Goal: Information Seeking & Learning: Find specific fact

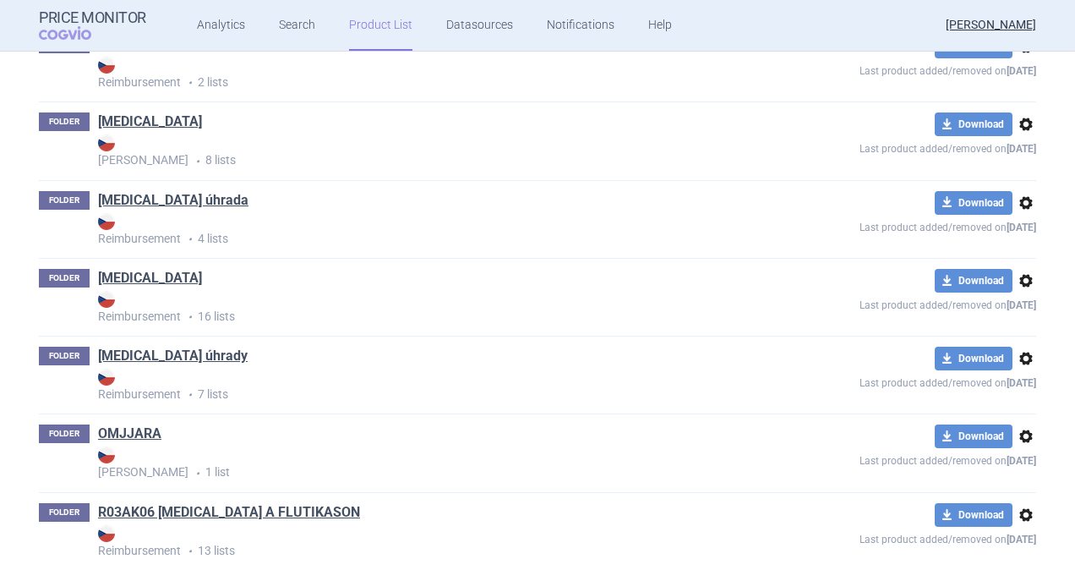
scroll to position [1968, 0]
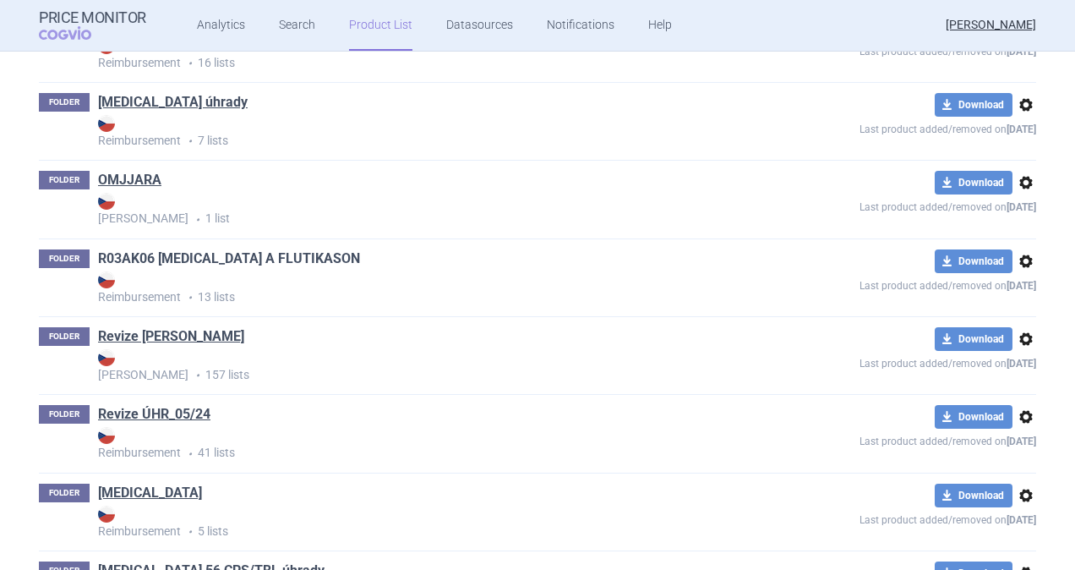
click at [210, 257] on link "R03AK06 [MEDICAL_DATA] A FLUTIKASON" at bounding box center [229, 258] width 262 height 19
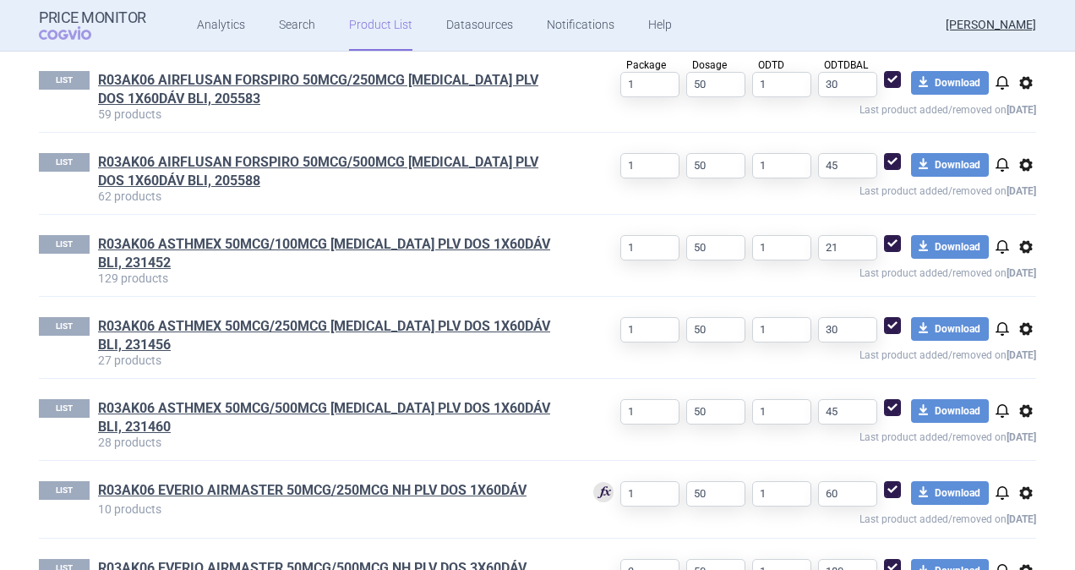
scroll to position [592, 0]
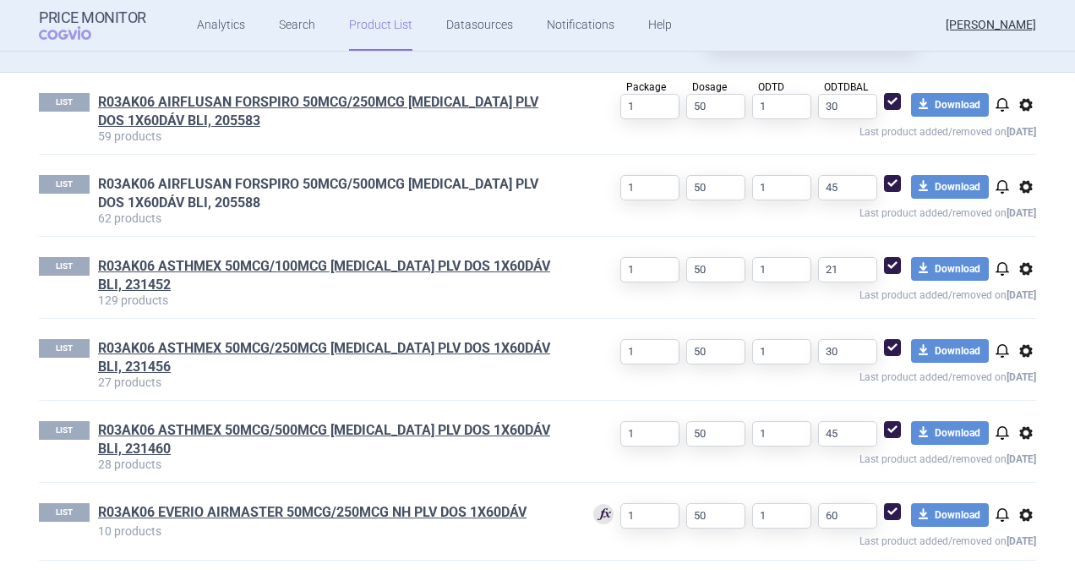
click at [259, 183] on link "R03AK06 AIRFLUSAN FORSPIRO 50MCG/500MCG [MEDICAL_DATA] PLV DOS 1X60DÁV BLI, 205…" at bounding box center [332, 193] width 469 height 37
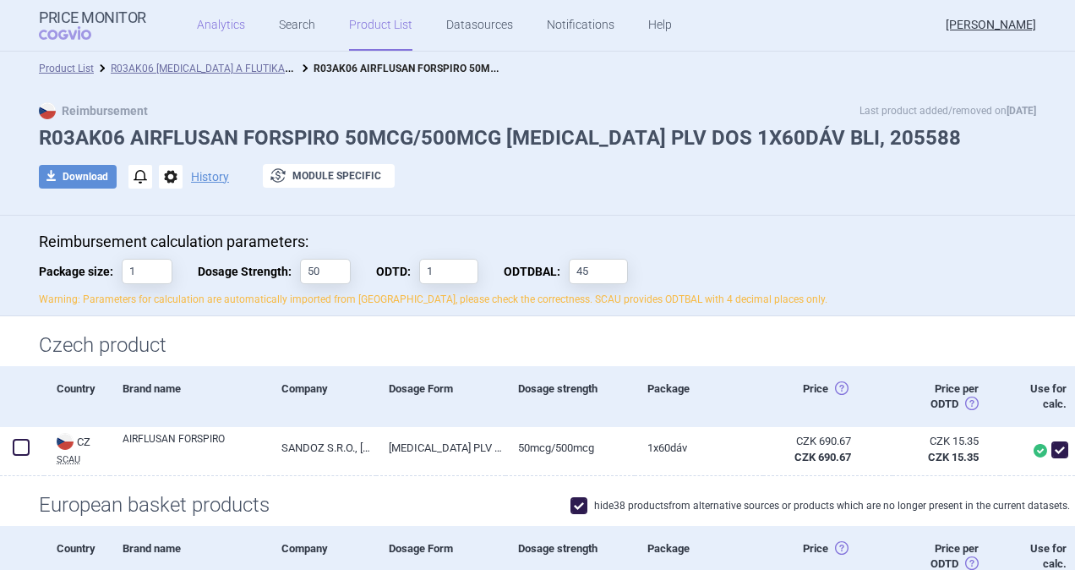
click at [232, 26] on link "Analytics" at bounding box center [221, 25] width 48 height 51
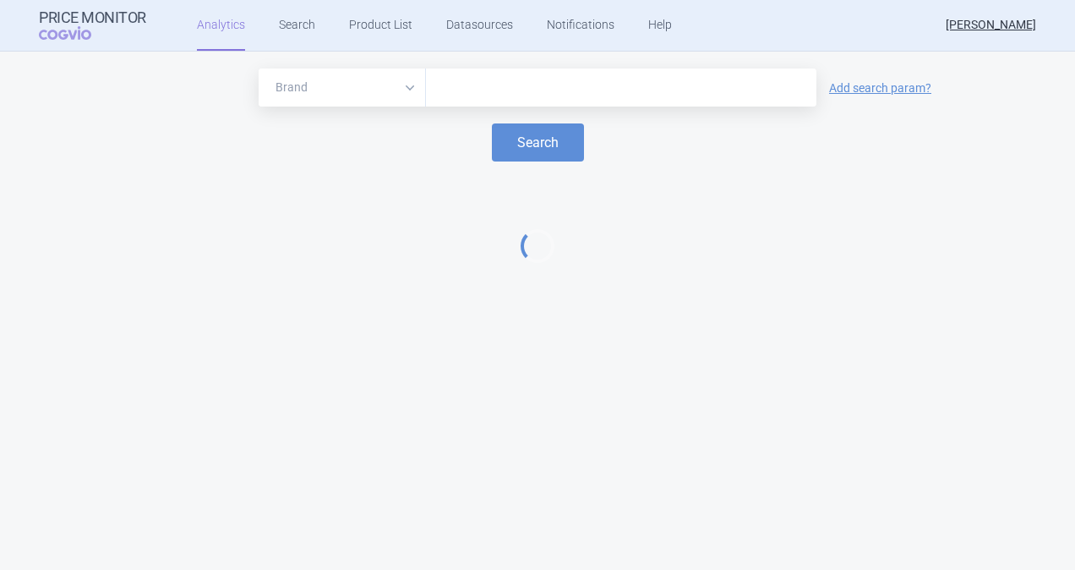
click at [494, 86] on input "text" at bounding box center [621, 88] width 374 height 22
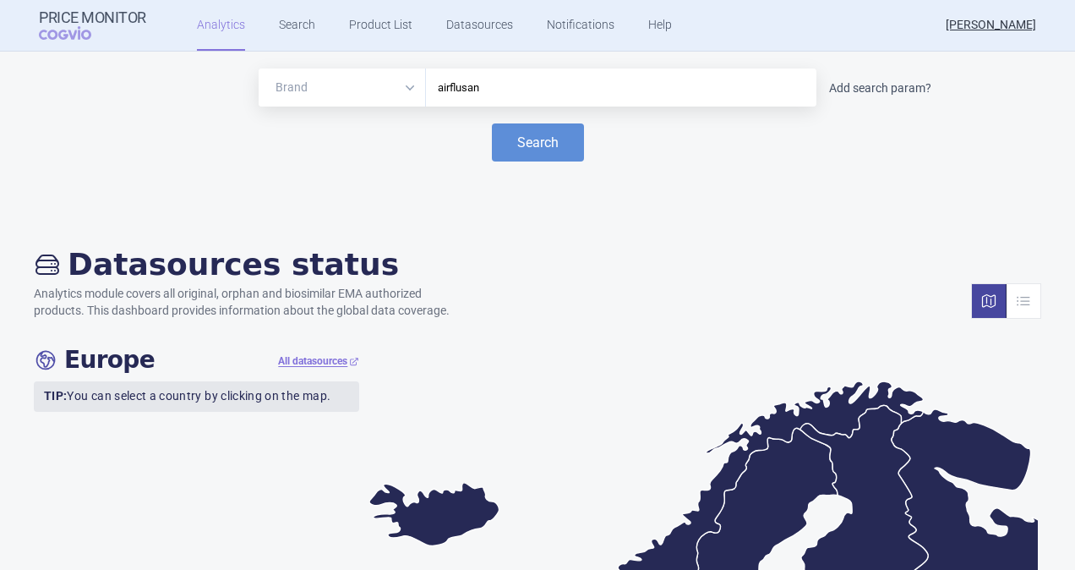
type input "airflusan"
click at [890, 82] on link "Add search param?" at bounding box center [880, 88] width 102 height 12
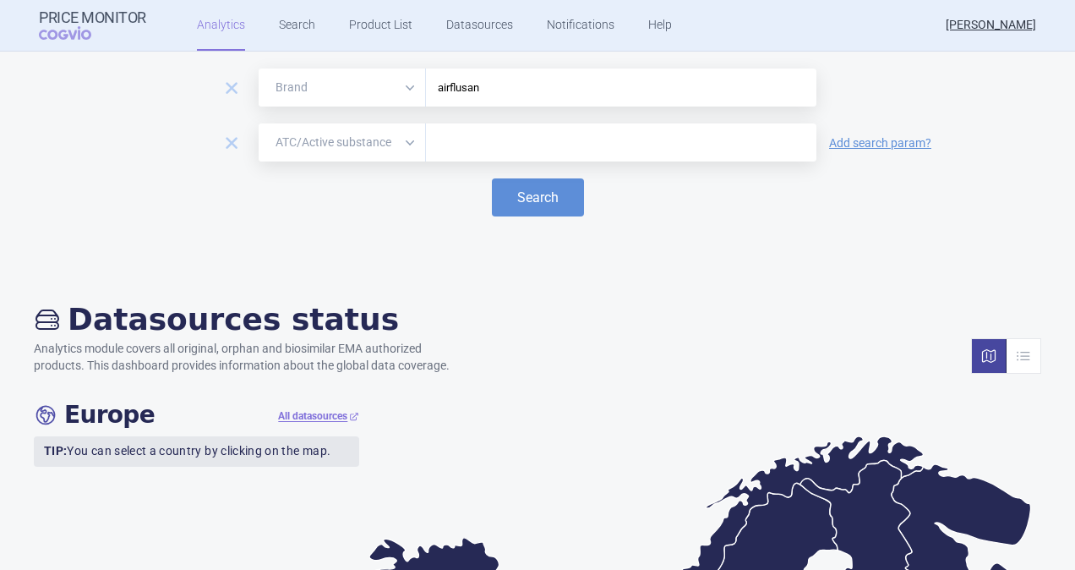
click at [405, 153] on select "Brand ATC/Active substance Therapeutic area" at bounding box center [342, 142] width 167 height 38
select select "therapeutic-area"
click at [259, 123] on select "Brand ATC/Active substance Therapeutic area" at bounding box center [342, 142] width 167 height 38
click at [478, 149] on input "text" at bounding box center [621, 143] width 374 height 22
click at [397, 150] on select "Brand ATC/Active substance Therapeutic area" at bounding box center [342, 142] width 167 height 38
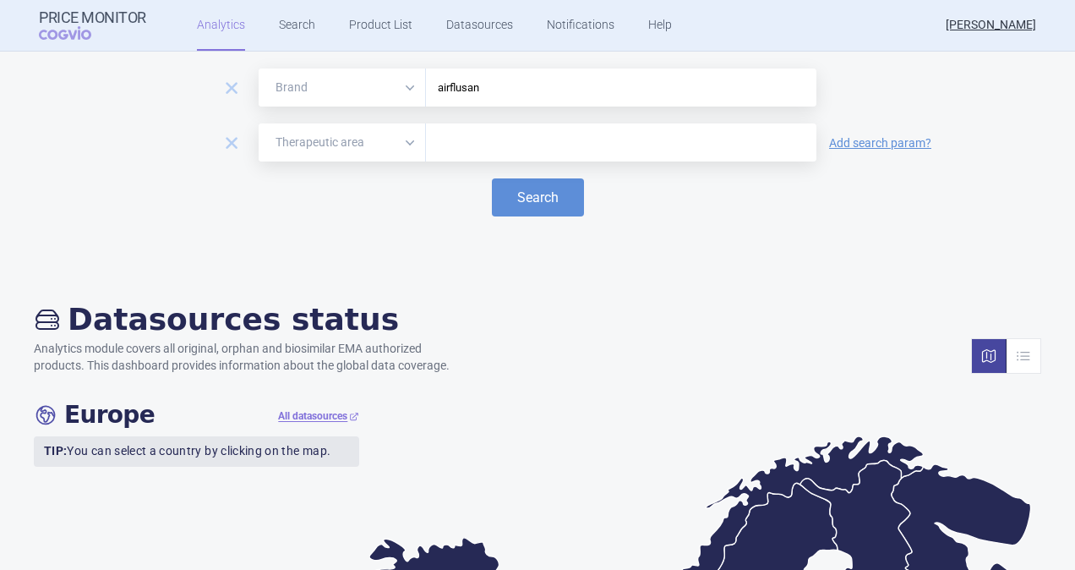
drag, startPoint x: 509, startPoint y: 88, endPoint x: 333, endPoint y: 97, distance: 176.0
click at [333, 97] on div "Brand ATC/Active substance Therapeutic area airflusan" at bounding box center [538, 87] width 558 height 38
click at [301, 25] on link "Search" at bounding box center [297, 25] width 36 height 51
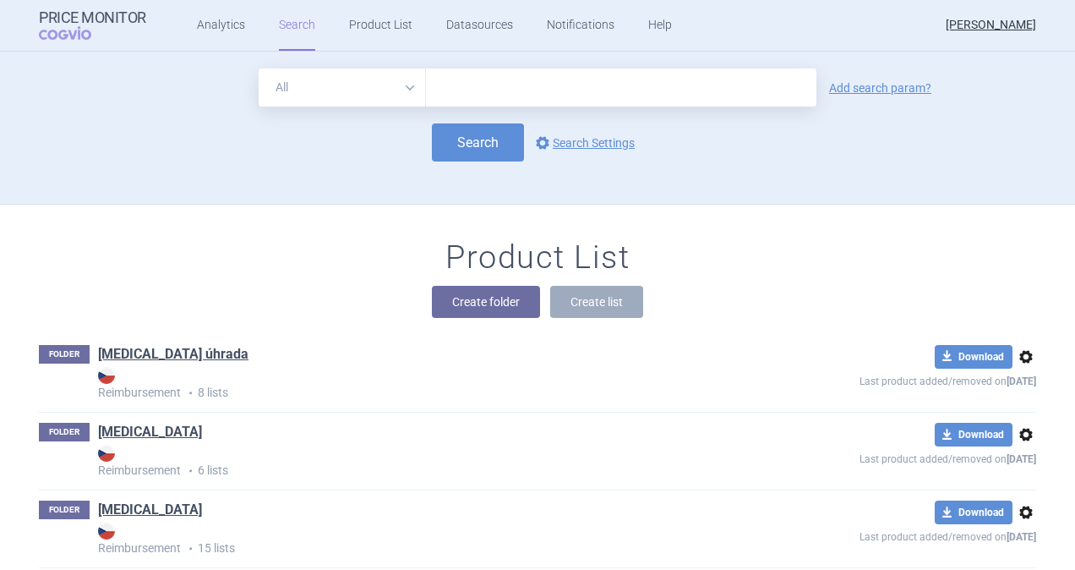
click at [494, 86] on input "text" at bounding box center [621, 87] width 390 height 38
paste input "airflusan"
type input "airflusan"
click at [886, 85] on link "Add search param?" at bounding box center [880, 88] width 102 height 12
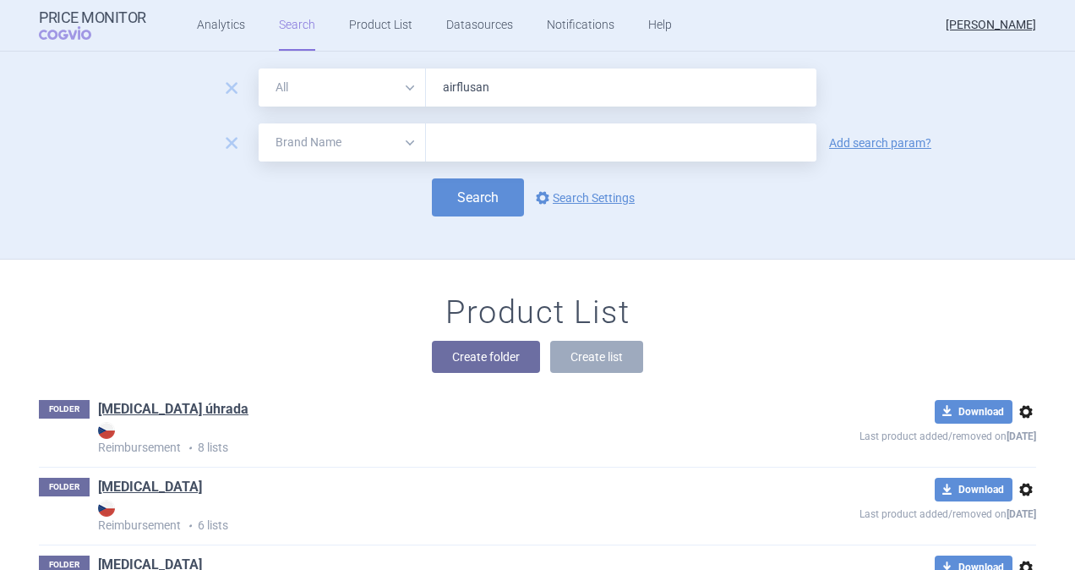
click at [407, 151] on select "All Brand Name ATC Company Active Substance Country Newer than" at bounding box center [342, 142] width 167 height 38
select select "newerThan"
click at [259, 123] on select "All Brand Name ATC Company Active Substance Country Newer than" at bounding box center [342, 142] width 167 height 38
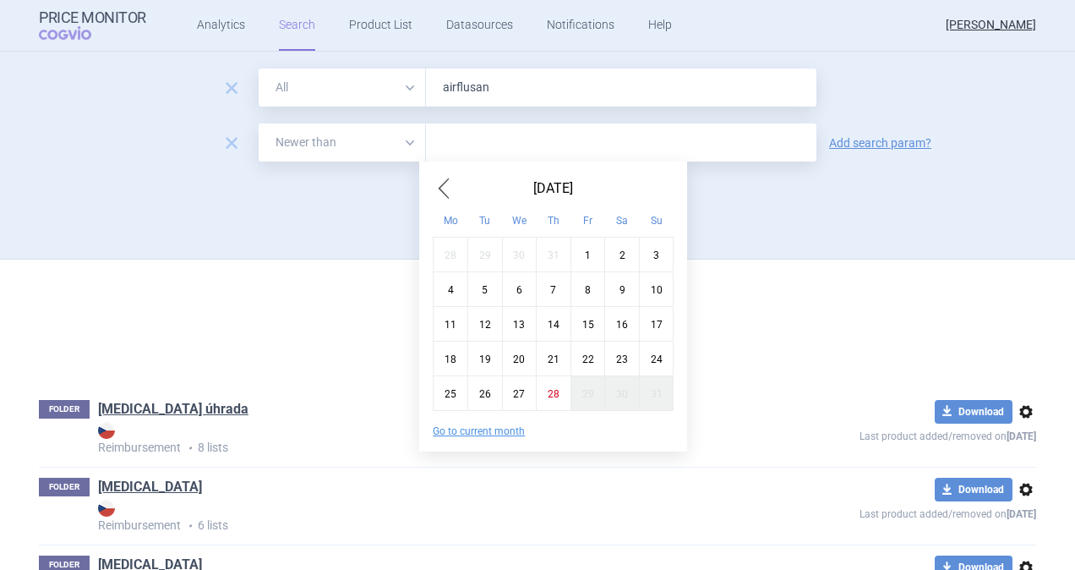
click at [453, 142] on input "text" at bounding box center [621, 142] width 390 height 38
click at [431, 185] on div "[DATE] Mo Tu We Th Fr Sa Su 28 29 30 31 1 2 3 4 5 6 7 8 9 10 11 12 13 14 15 16 …" at bounding box center [553, 293] width 268 height 236
click at [435, 189] on span "Previous Month" at bounding box center [443, 188] width 20 height 27
click at [517, 392] on div "30" at bounding box center [519, 392] width 35 height 35
type input "30. 7. 2025"
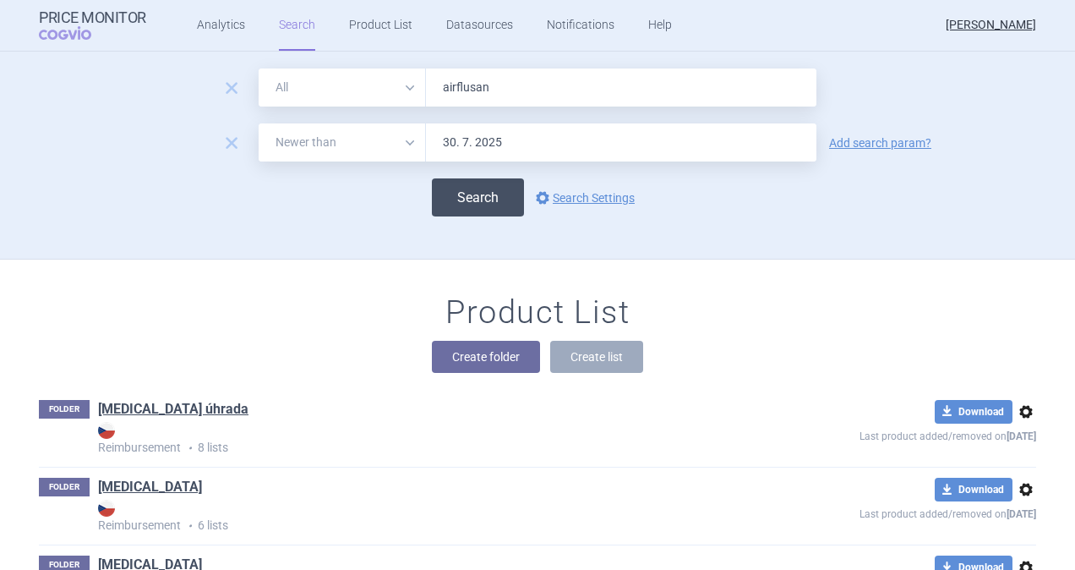
click at [463, 194] on button "Search" at bounding box center [478, 197] width 92 height 38
select select "newerThan"
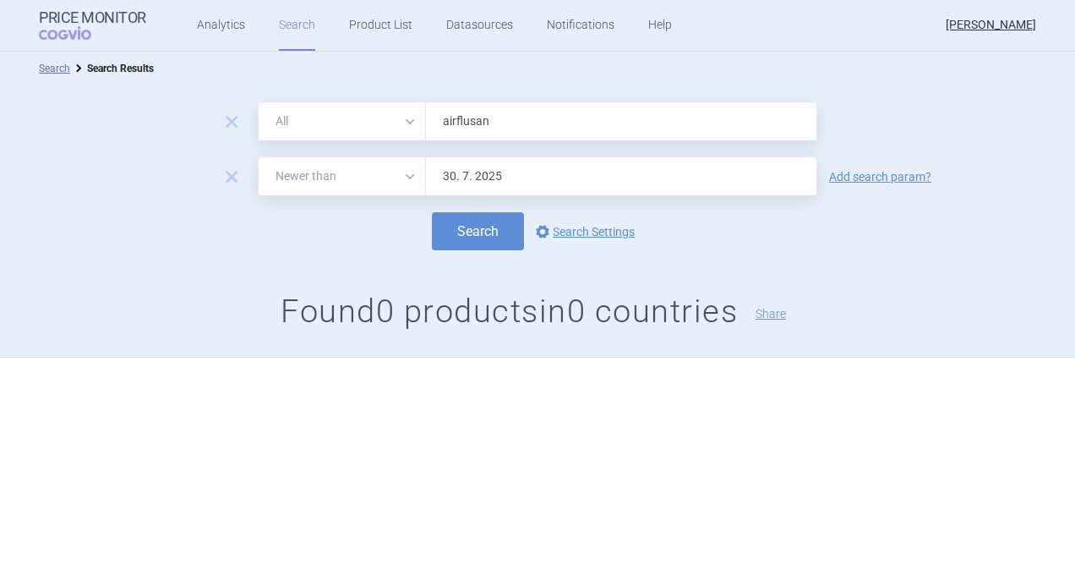
click at [501, 121] on input "airflusan" at bounding box center [621, 121] width 390 height 38
click at [296, 29] on link "Search" at bounding box center [297, 25] width 36 height 51
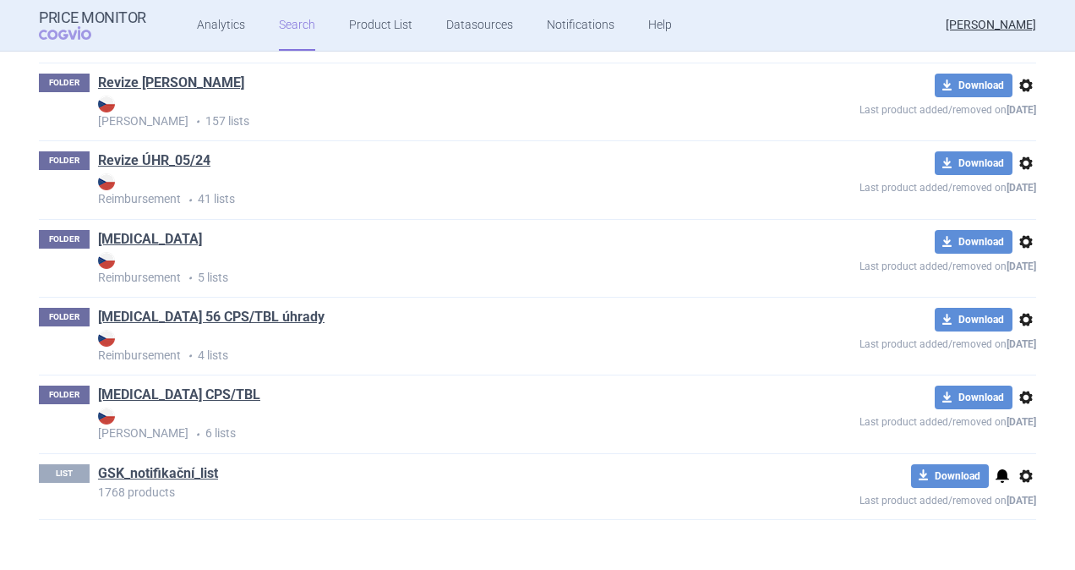
scroll to position [1714, 0]
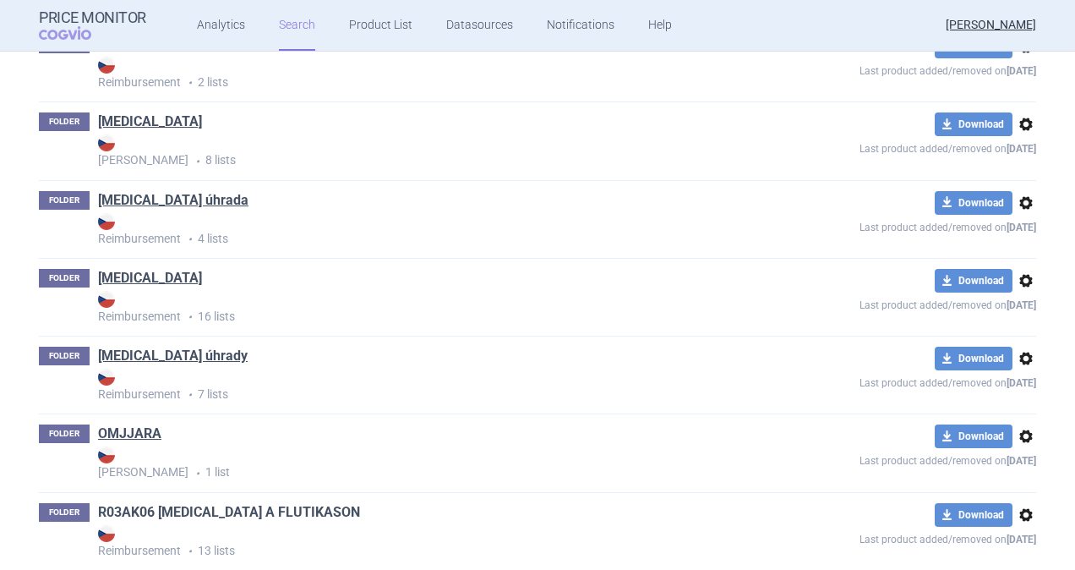
click at [218, 508] on link "R03AK06 [MEDICAL_DATA] A FLUTIKASON" at bounding box center [229, 512] width 262 height 19
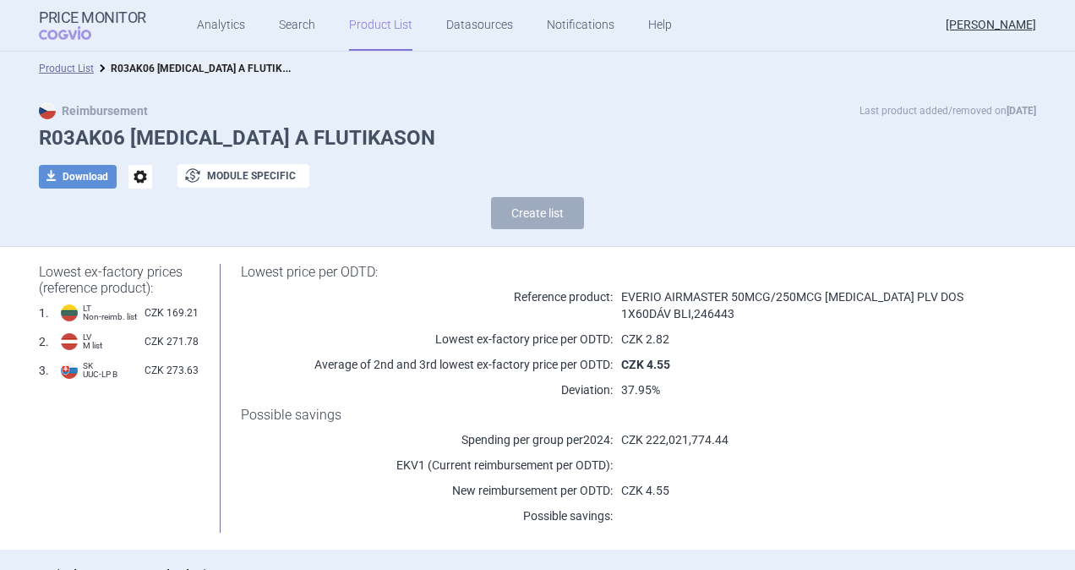
scroll to position [338, 0]
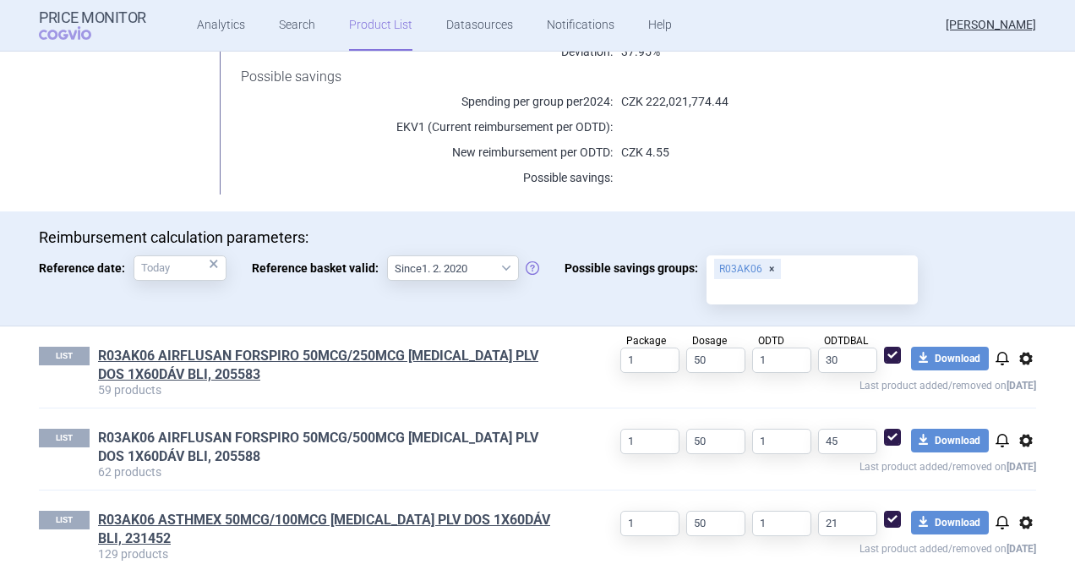
click at [177, 439] on link "R03AK06 AIRFLUSAN FORSPIRO 50MCG/500MCG [MEDICAL_DATA] PLV DOS 1X60DÁV BLI, 205…" at bounding box center [332, 447] width 469 height 37
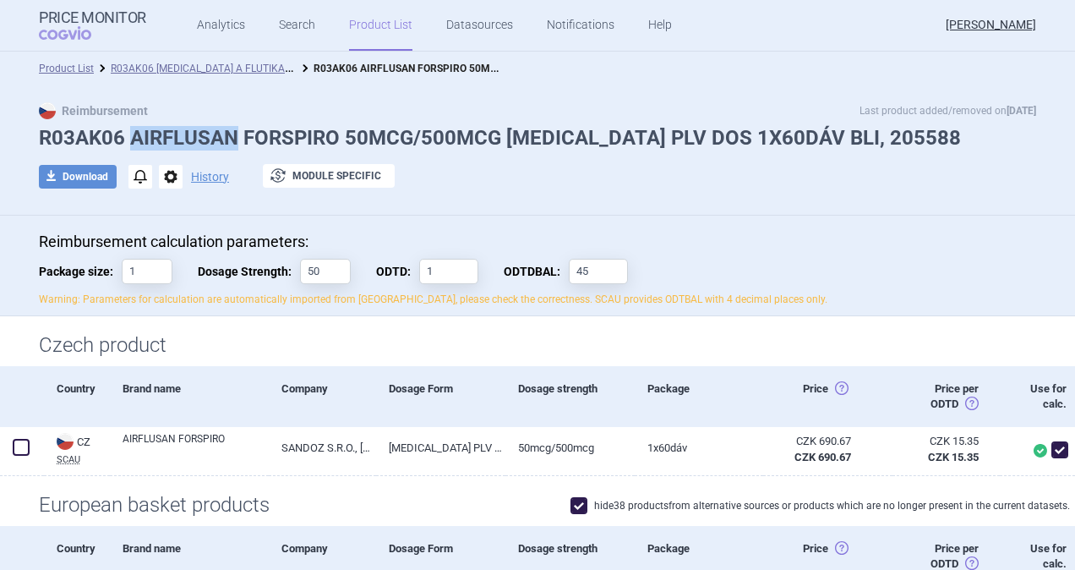
drag, startPoint x: 233, startPoint y: 136, endPoint x: 126, endPoint y: 143, distance: 107.6
click at [126, 143] on h1 "R03AK06 AIRFLUSAN FORSPIRO 50MCG/500MCG [MEDICAL_DATA] PLV DOS 1X60DÁV BLI, 205…" at bounding box center [537, 138] width 997 height 25
copy h1 "AIRFLUSAN"
click at [284, 24] on link "Search" at bounding box center [297, 25] width 36 height 51
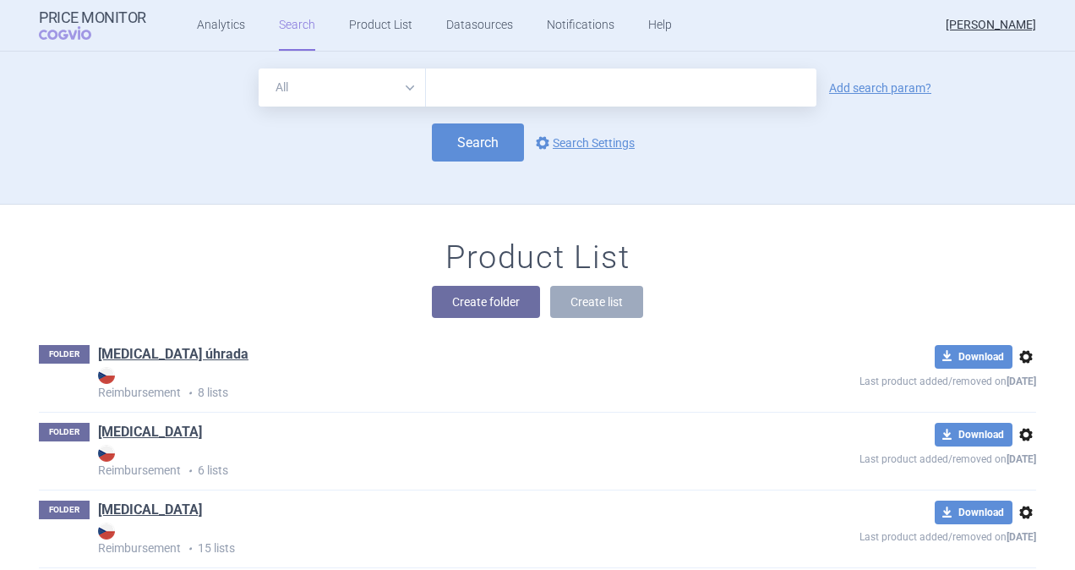
click at [510, 88] on input "text" at bounding box center [621, 87] width 390 height 38
paste input "AIRFLUSAN"
type input "AIRFLUSAN"
click at [458, 150] on button "Search" at bounding box center [478, 142] width 92 height 38
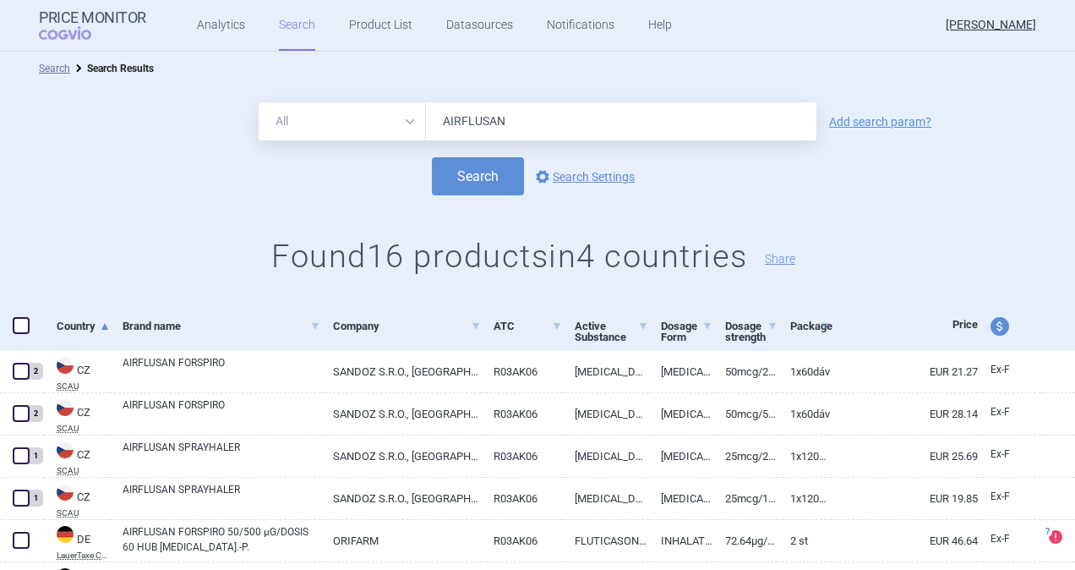
click at [862, 120] on link "Add search param?" at bounding box center [880, 122] width 102 height 12
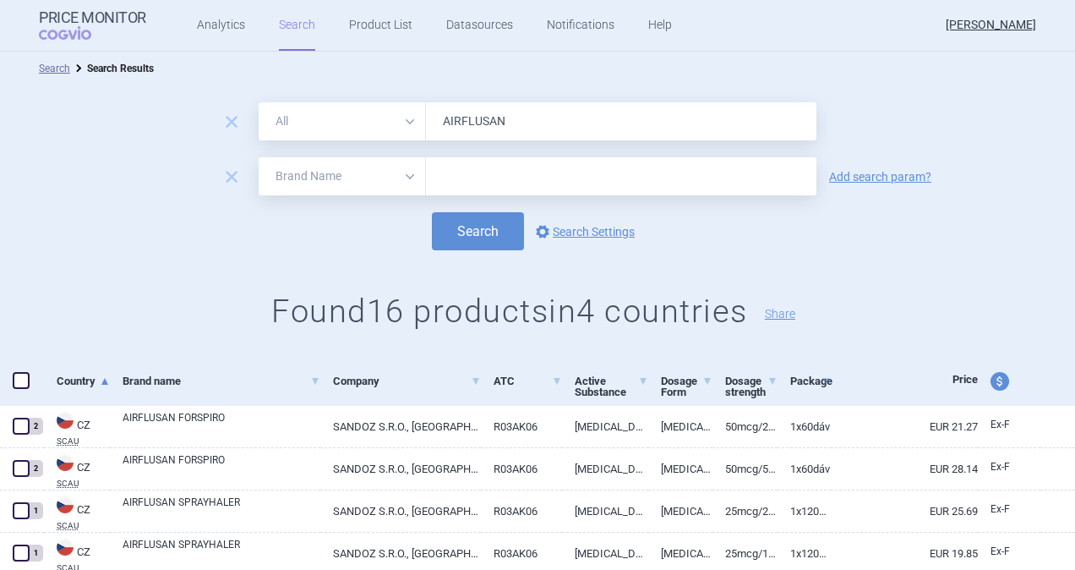
click at [412, 180] on select "All Brand Name ATC Company Active Substance Country Newer than" at bounding box center [342, 176] width 167 height 38
select select "newerThan"
click at [259, 157] on select "All Brand Name ATC Company Active Substance Country Newer than" at bounding box center [342, 176] width 167 height 38
click at [482, 177] on input "text" at bounding box center [621, 176] width 390 height 38
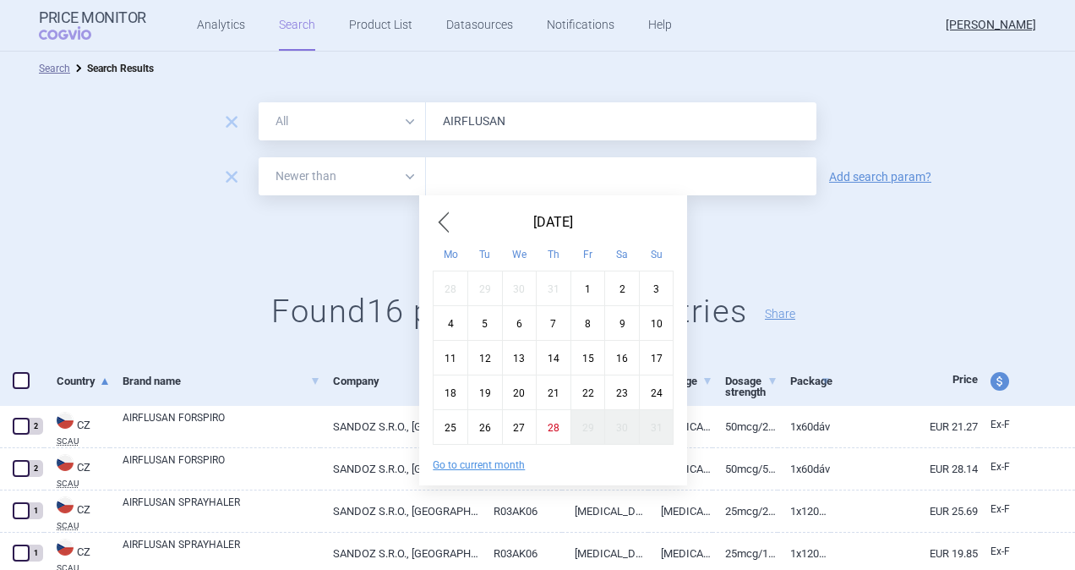
click at [440, 216] on span "Previous Month" at bounding box center [443, 222] width 20 height 27
click at [522, 418] on div "30" at bounding box center [519, 426] width 35 height 35
type input "30. 7. 2025"
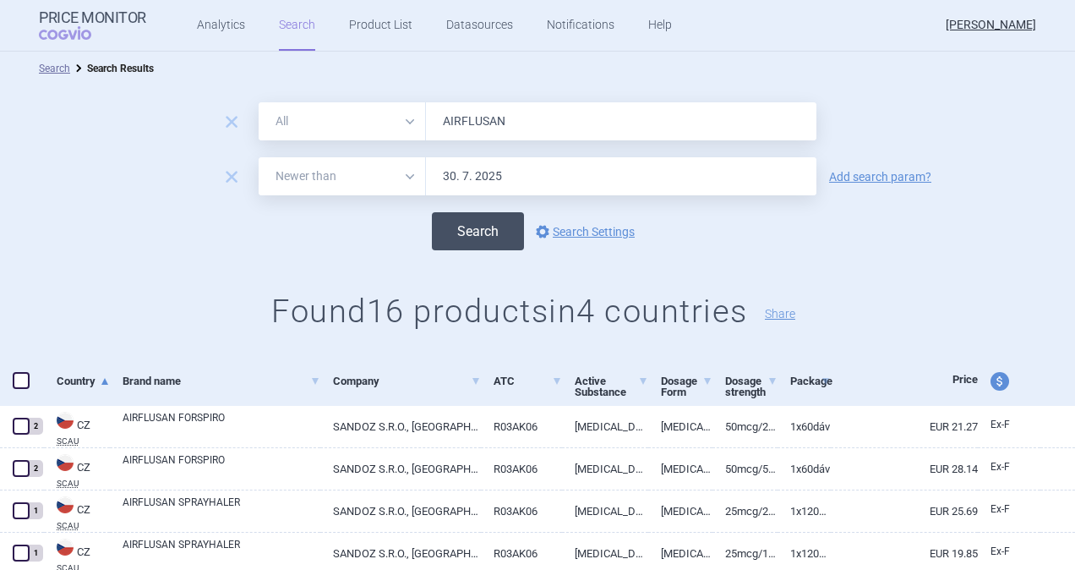
click at [469, 227] on button "Search" at bounding box center [478, 231] width 92 height 38
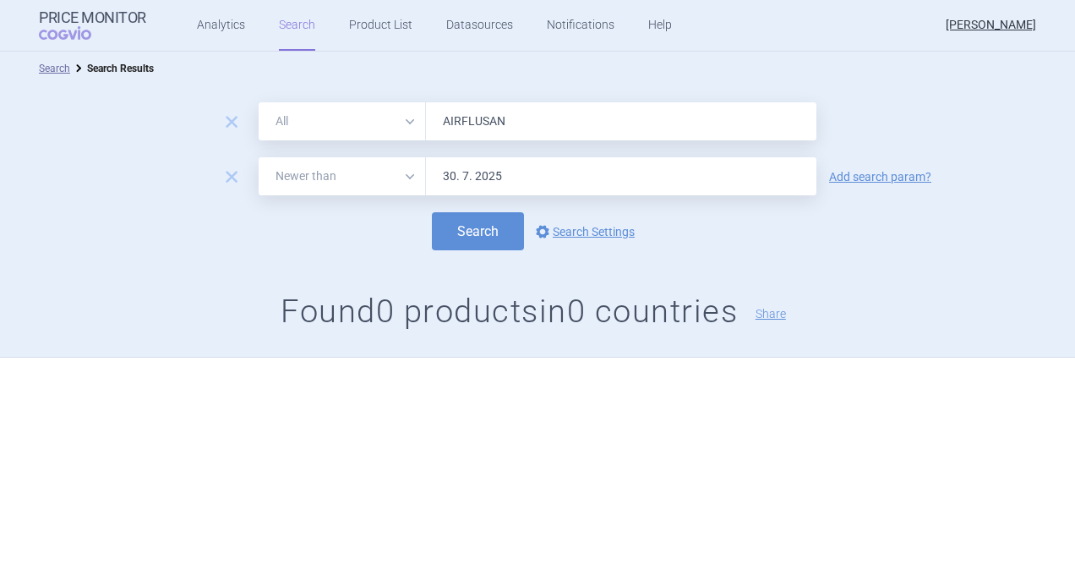
click at [532, 115] on input "AIRFLUSAN" at bounding box center [621, 121] width 390 height 38
click at [432, 212] on button "Search" at bounding box center [478, 231] width 92 height 38
drag, startPoint x: 524, startPoint y: 126, endPoint x: 375, endPoint y: 128, distance: 148.8
click at [375, 128] on div "All Brand Name ATC Company Active Substance Country Newer than AIRFLUSAl" at bounding box center [538, 121] width 558 height 38
paste input "STHMEX"
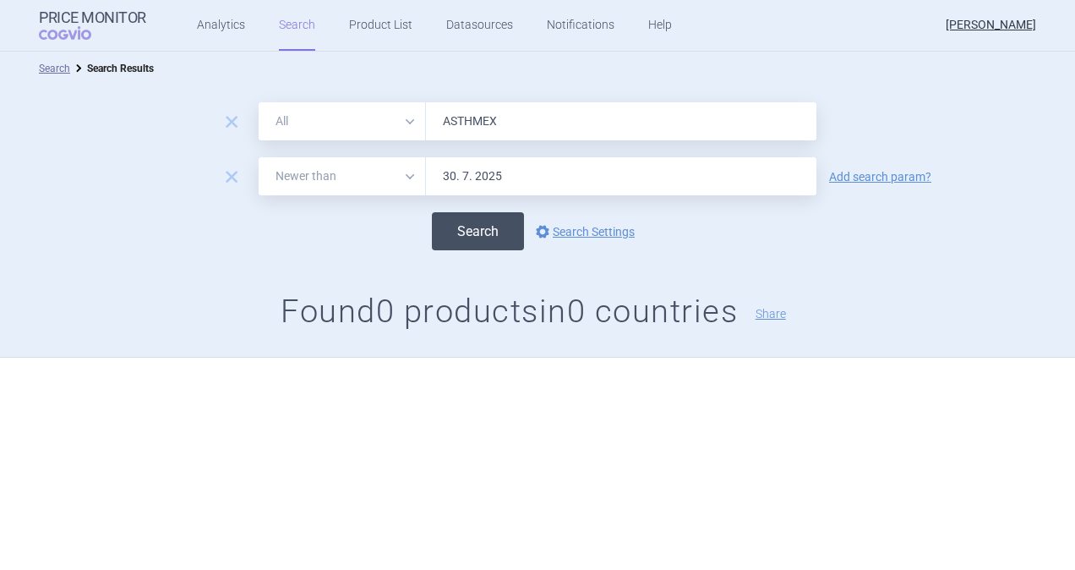
click at [465, 230] on button "Search" at bounding box center [478, 231] width 92 height 38
drag, startPoint x: 500, startPoint y: 123, endPoint x: 366, endPoint y: 134, distance: 133.9
click at [370, 121] on div "All Brand Name ATC Company Active Substance Country Newer than ASTHMEX" at bounding box center [538, 121] width 558 height 38
paste input "[PERSON_NAME]"
type input "SALMEX"
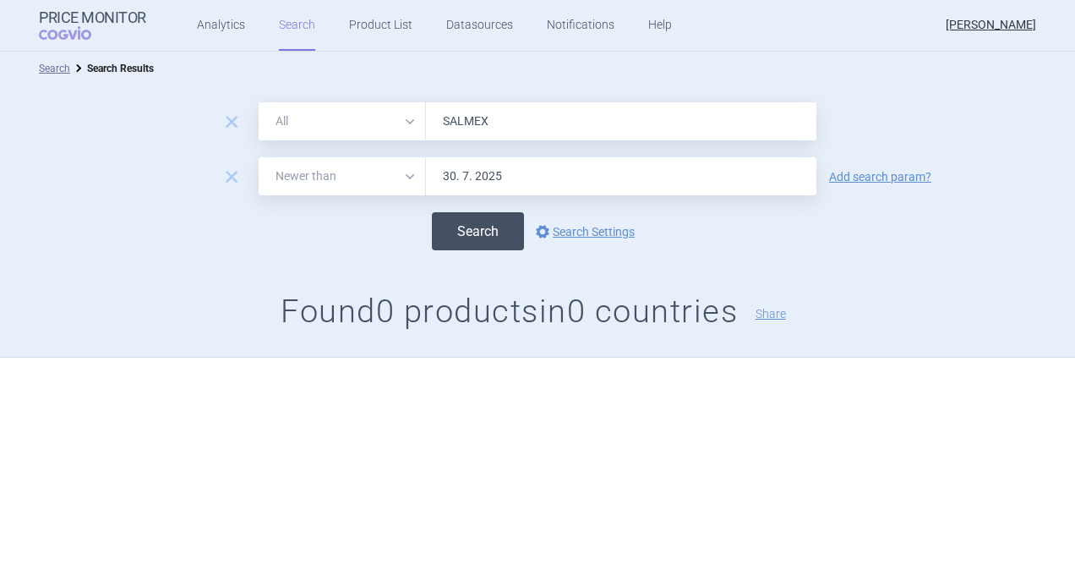
click at [456, 232] on button "Search" at bounding box center [478, 231] width 92 height 38
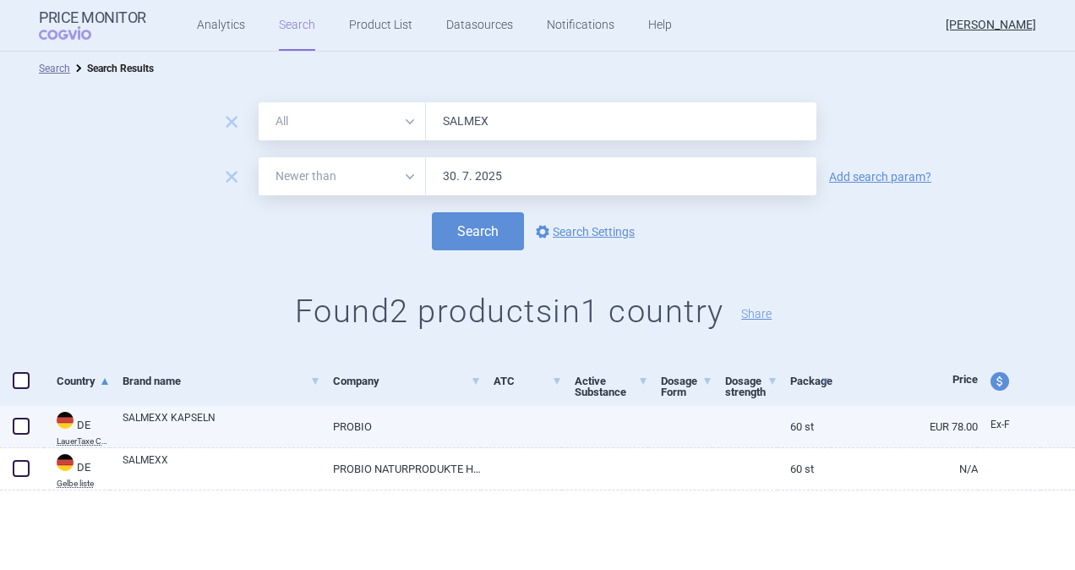
click at [190, 418] on link "SALMEXX KAPSELN" at bounding box center [222, 425] width 198 height 30
select select "EUR"
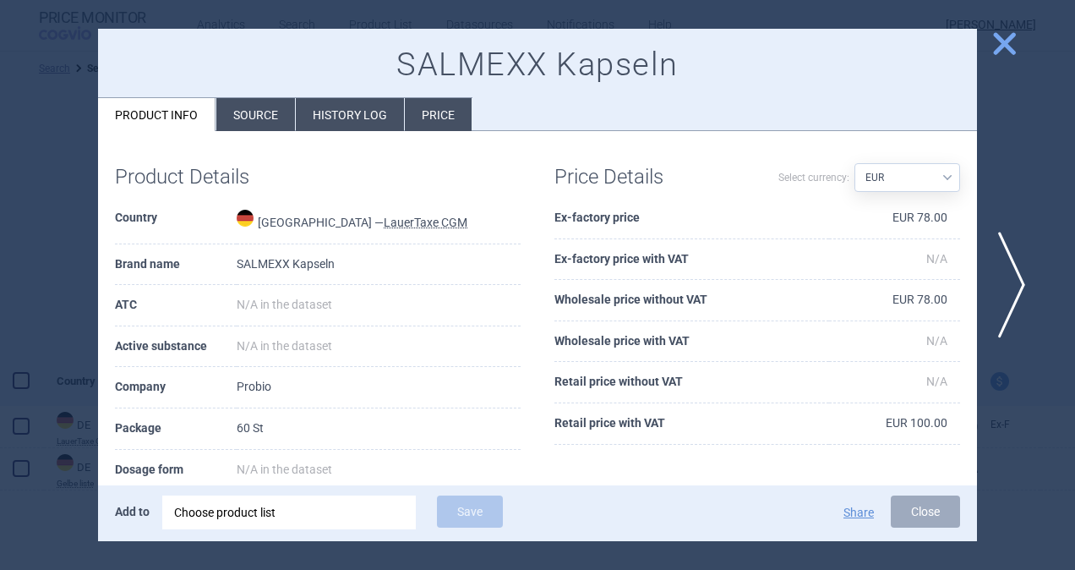
click at [273, 108] on li "Source" at bounding box center [255, 114] width 79 height 33
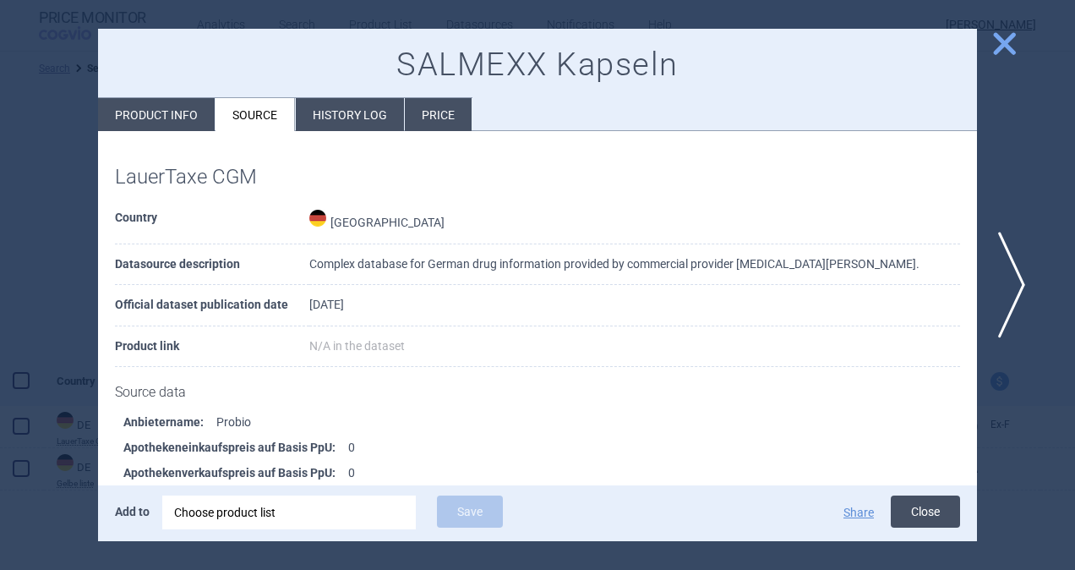
click at [913, 506] on button "Close" at bounding box center [925, 511] width 69 height 32
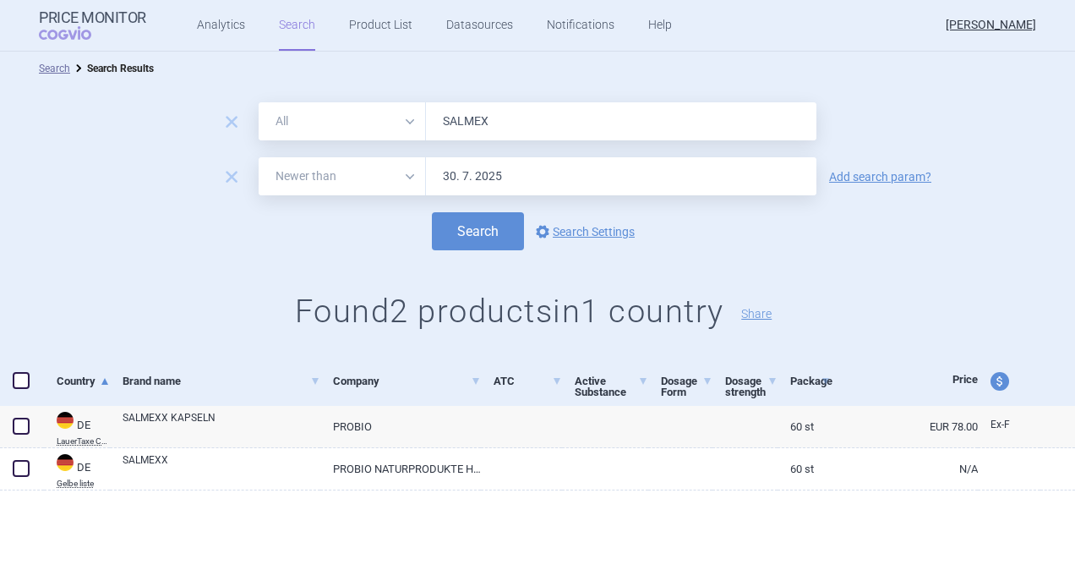
click at [997, 381] on span "price and currency" at bounding box center [1000, 381] width 19 height 19
select select "ex-factory"
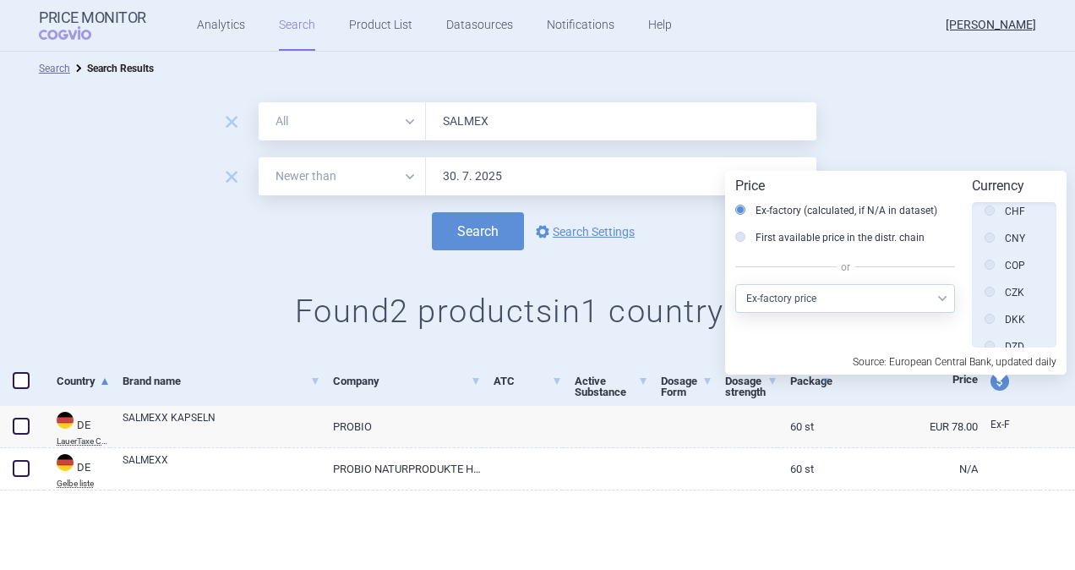
scroll to position [254, 0]
click at [990, 269] on icon at bounding box center [990, 264] width 10 height 10
click at [990, 269] on input "CZK" at bounding box center [993, 266] width 17 height 17
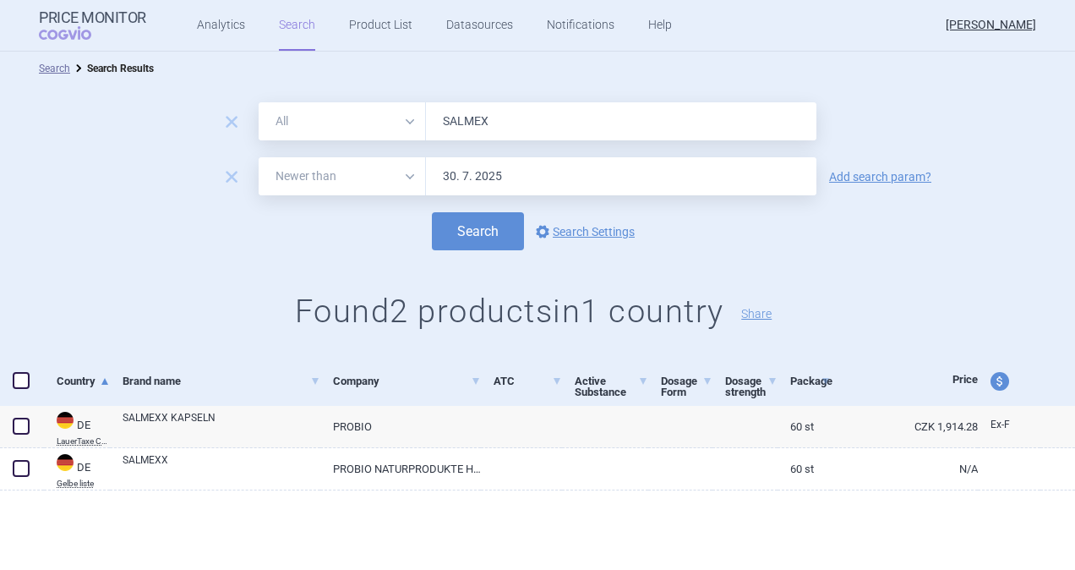
drag, startPoint x: 501, startPoint y: 118, endPoint x: 408, endPoint y: 110, distance: 93.4
click at [408, 110] on div "All Brand Name ATC Company Active Substance Country Newer than SALMEX" at bounding box center [538, 121] width 558 height 38
paste input "SALMETEROLO"
click at [451, 231] on button "Search" at bounding box center [478, 231] width 92 height 38
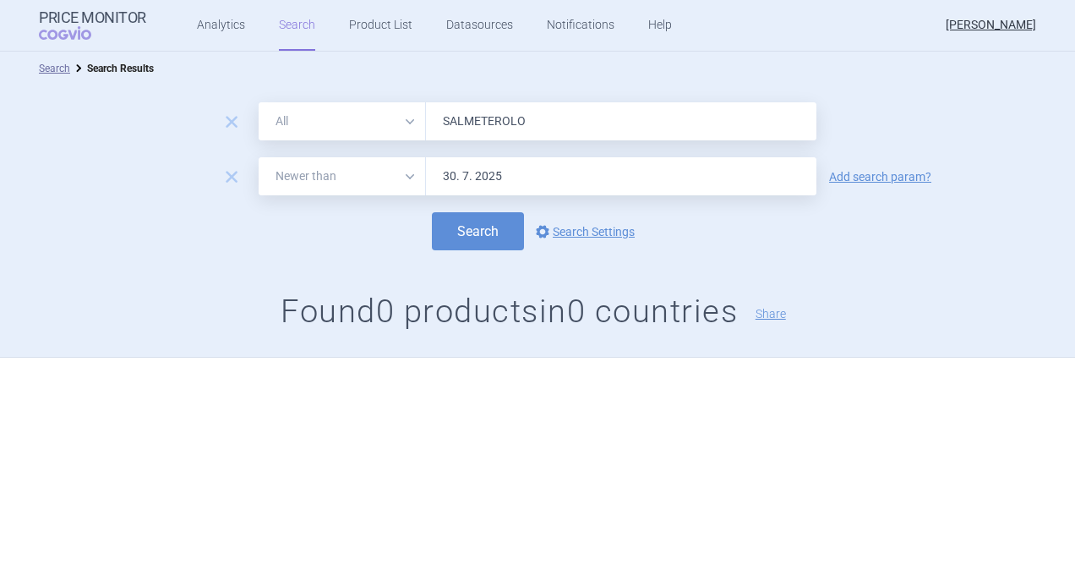
drag, startPoint x: 541, startPoint y: 122, endPoint x: 379, endPoint y: 113, distance: 162.5
click at [379, 113] on div "All Brand Name ATC Company Active Substance Country Newer than SALMETEROLO" at bounding box center [538, 121] width 558 height 38
paste input "EVERI"
click at [473, 238] on button "Search" at bounding box center [478, 231] width 92 height 38
drag, startPoint x: 455, startPoint y: 94, endPoint x: 340, endPoint y: 61, distance: 119.6
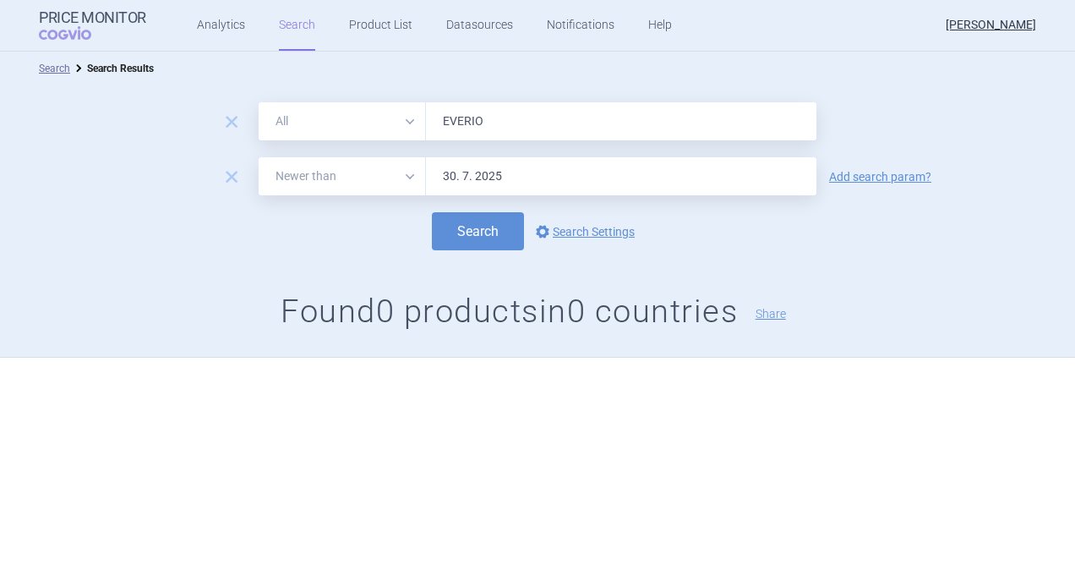
click at [340, 61] on div "Search Search Results remove All Brand Name ATC Company Active Substance Countr…" at bounding box center [537, 205] width 1075 height 306
type input "s"
type input "[MEDICAL_DATA]"
click at [432, 212] on button "Search" at bounding box center [478, 231] width 92 height 38
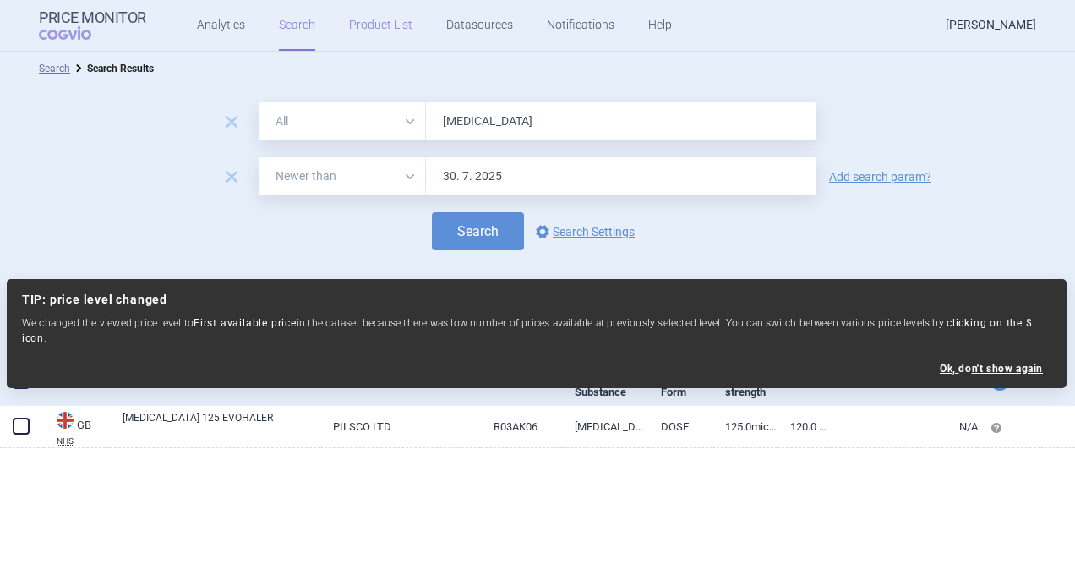
click at [372, 22] on link "Product List" at bounding box center [380, 25] width 63 height 51
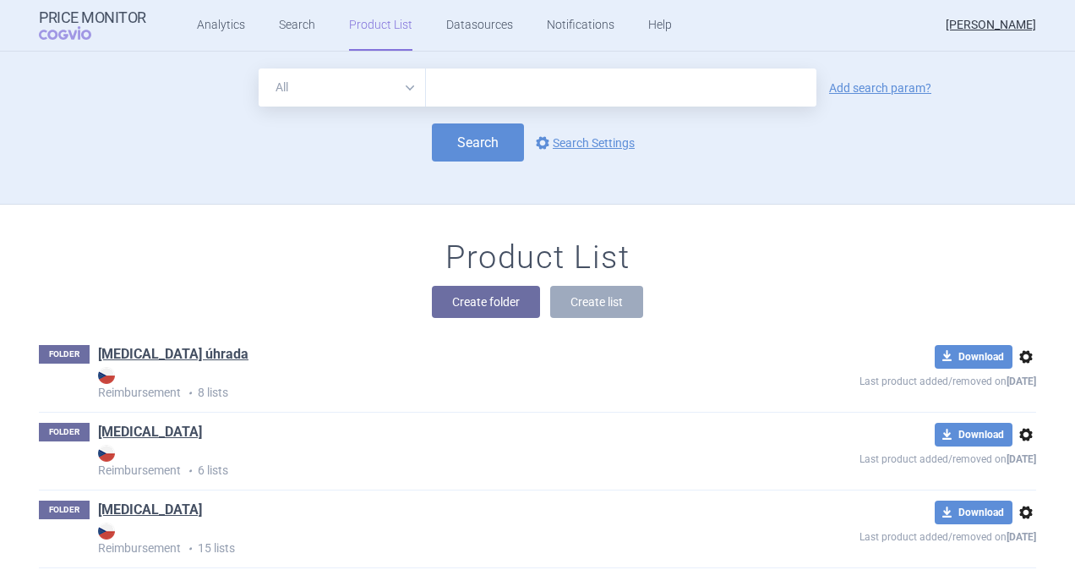
scroll to position [152, 0]
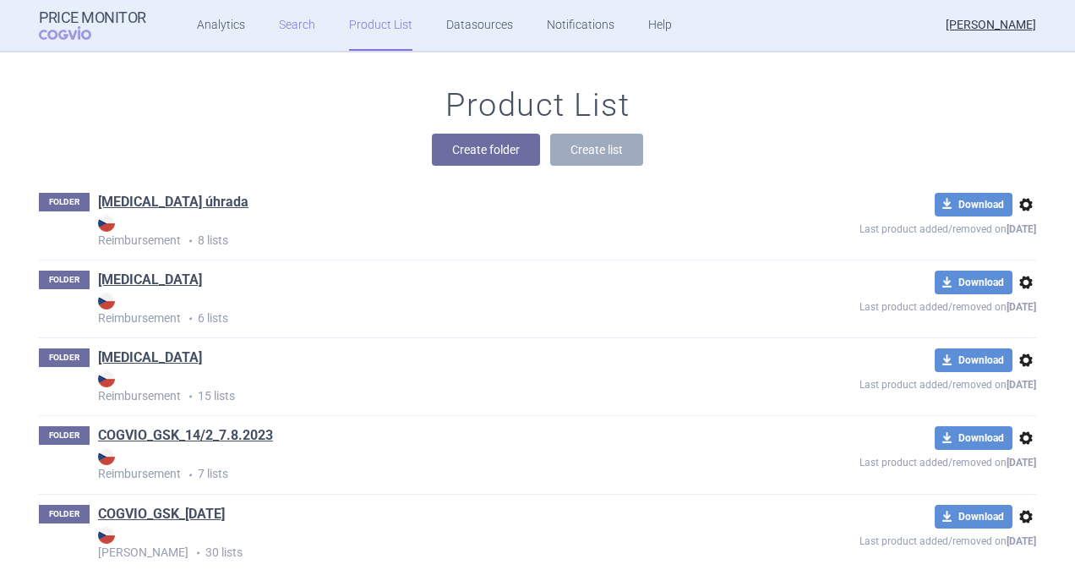
click at [303, 24] on link "Search" at bounding box center [297, 25] width 36 height 51
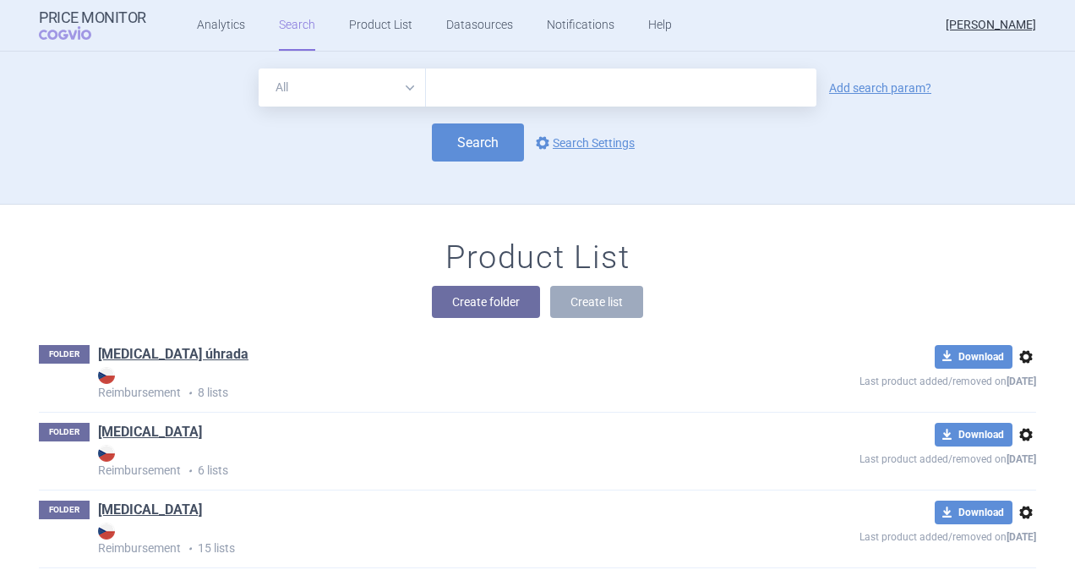
click at [721, 297] on div "Create folder Create list" at bounding box center [537, 302] width 997 height 32
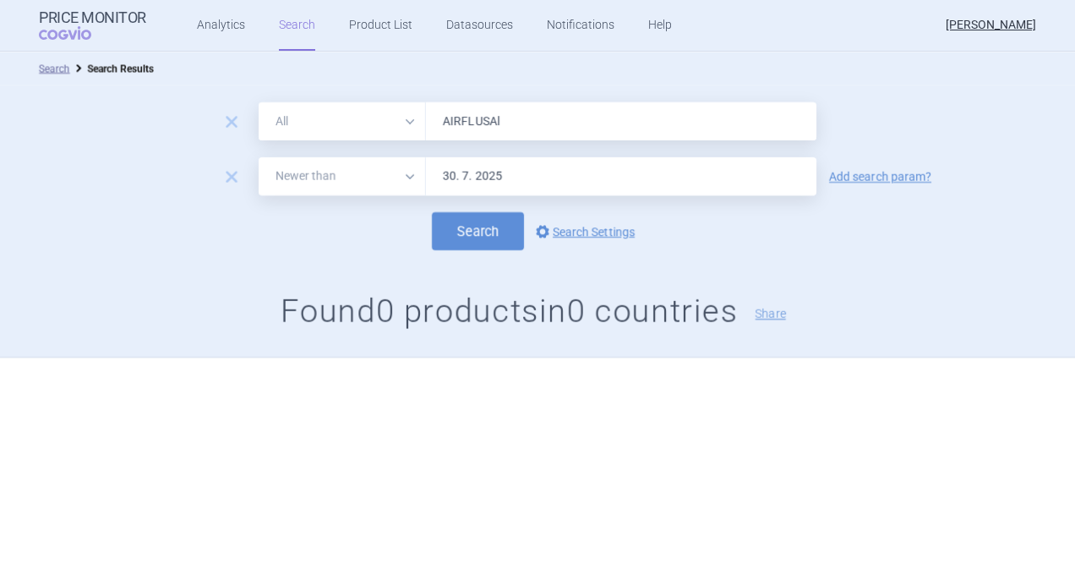
select select "newerThan"
click at [356, 17] on link "Product List" at bounding box center [380, 25] width 63 height 51
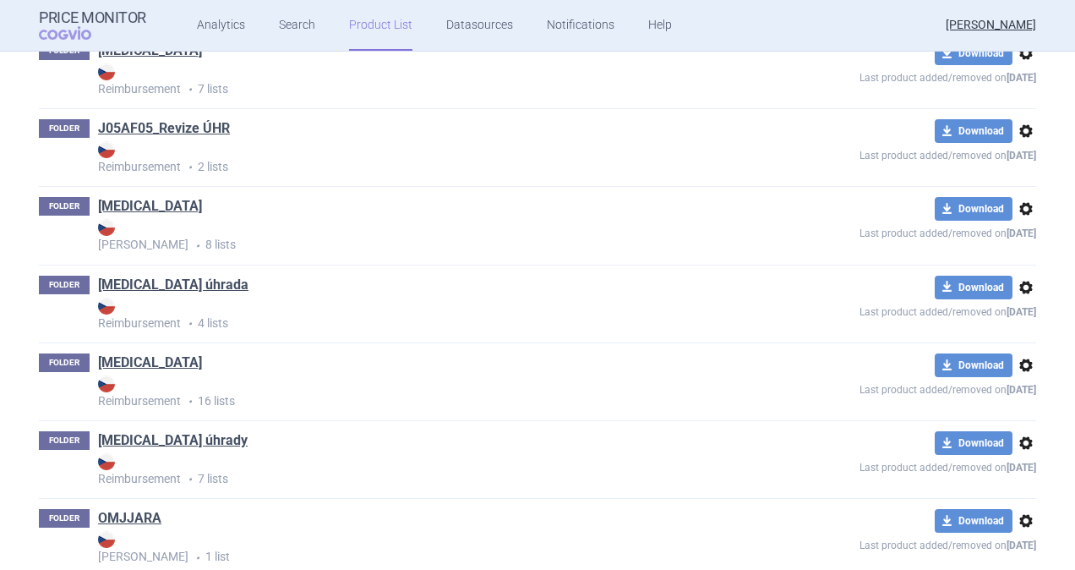
scroll to position [1799, 0]
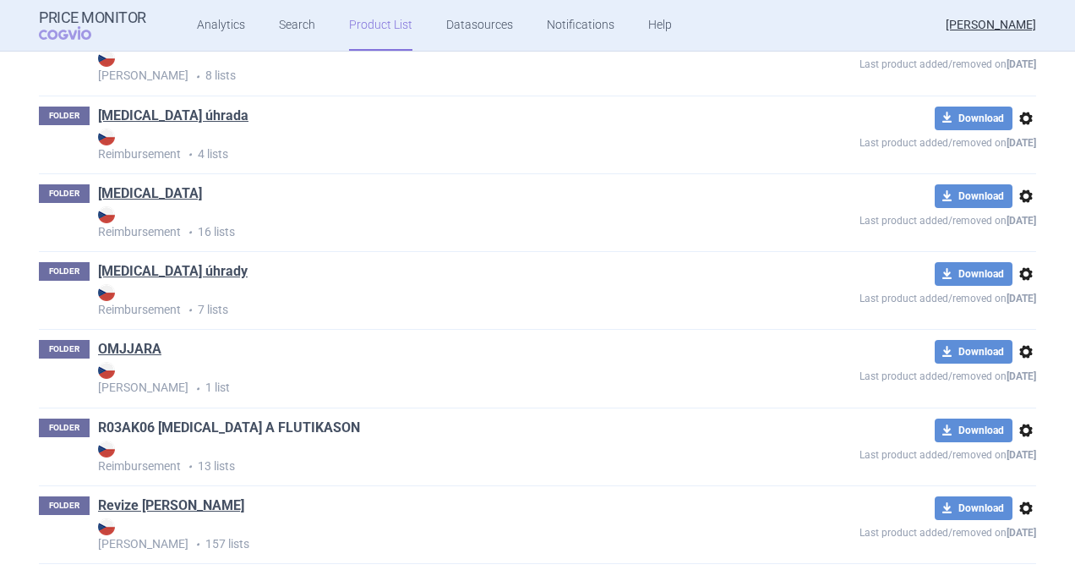
click at [191, 429] on link "R03AK06 [MEDICAL_DATA] A FLUTIKASON" at bounding box center [229, 427] width 262 height 19
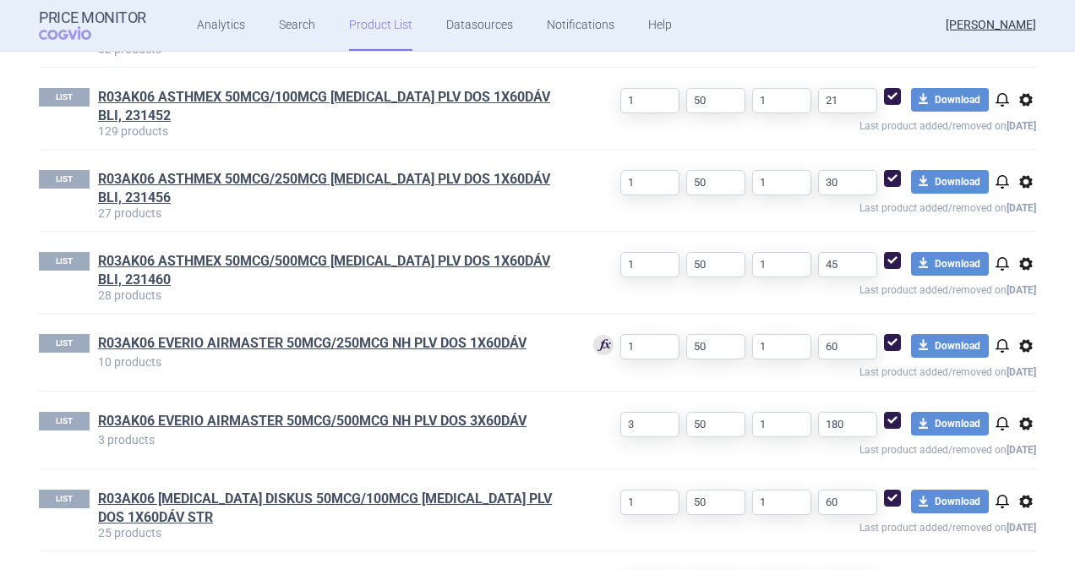
scroll to position [592, 0]
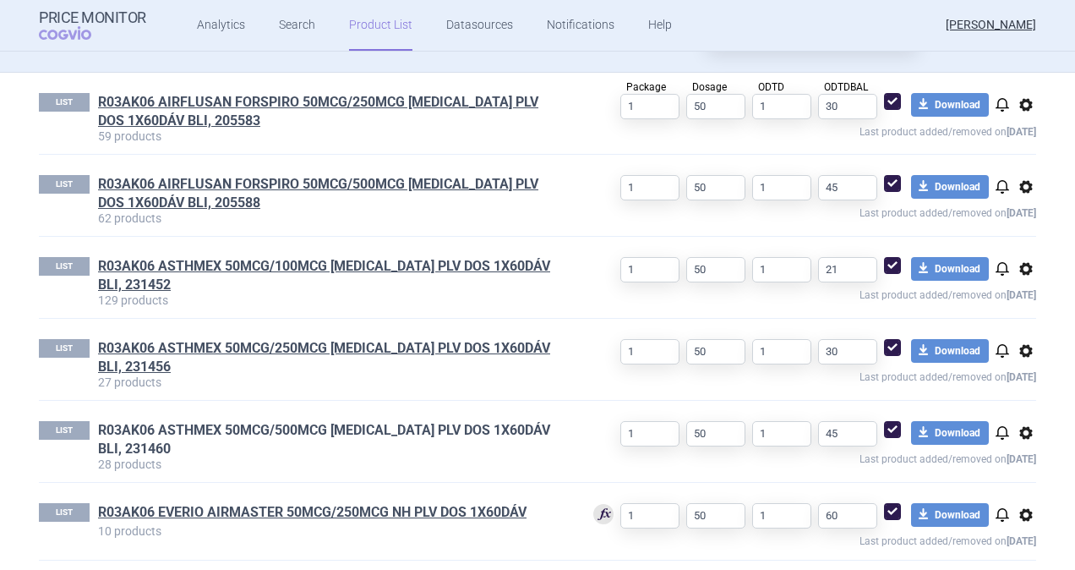
click at [252, 421] on link "R03AK06 ASTHMEX 50MCG/500MCG [MEDICAL_DATA] PLV DOS 1X60DÁV BLI, 231460" at bounding box center [332, 439] width 469 height 37
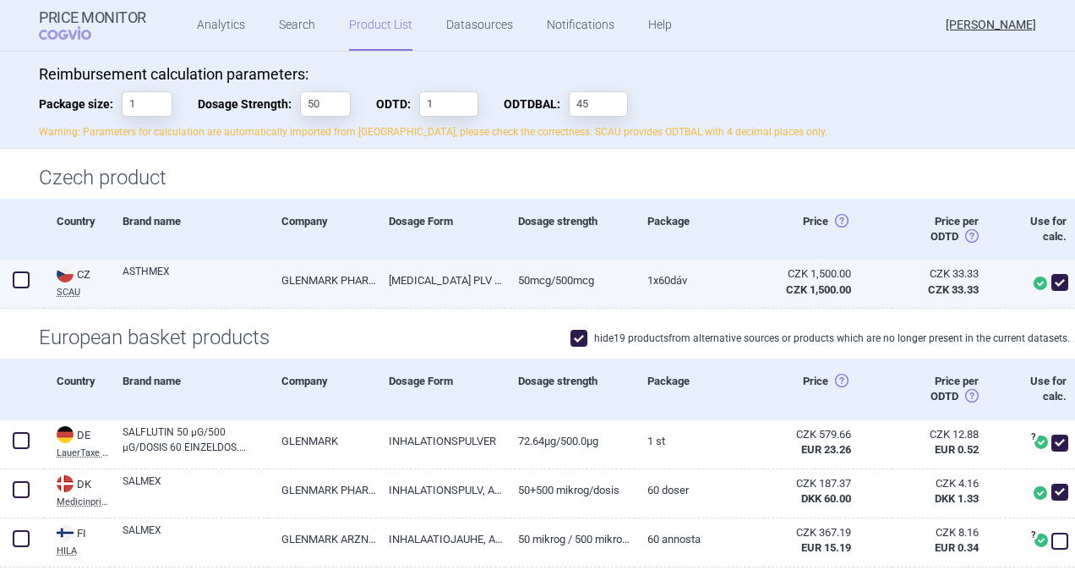
scroll to position [169, 0]
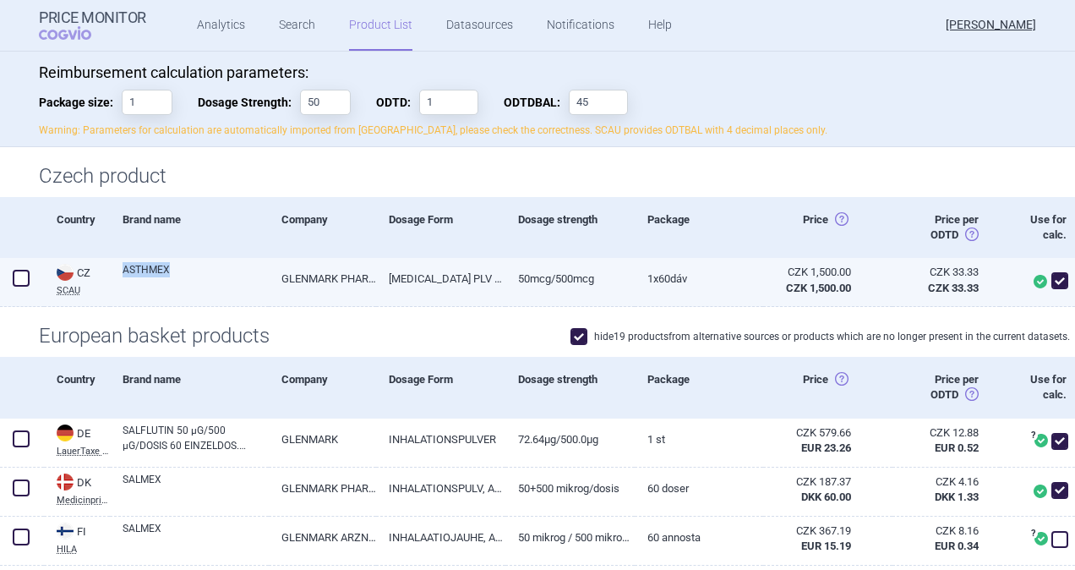
drag, startPoint x: 119, startPoint y: 270, endPoint x: 168, endPoint y: 274, distance: 49.1
click at [168, 274] on div "ASTHMEX" at bounding box center [189, 282] width 159 height 49
copy link "ASTHMEX"
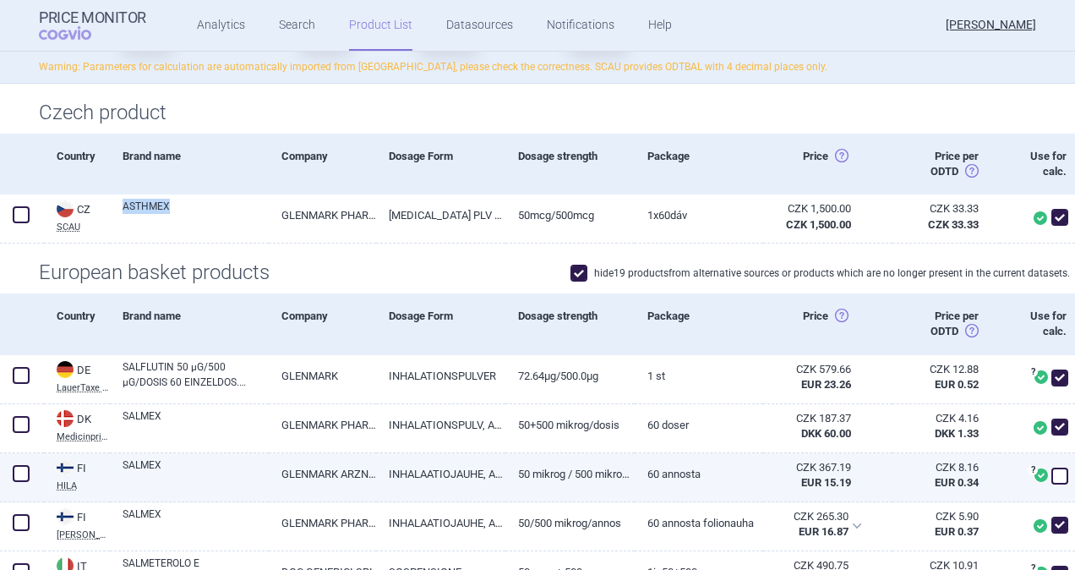
scroll to position [338, 0]
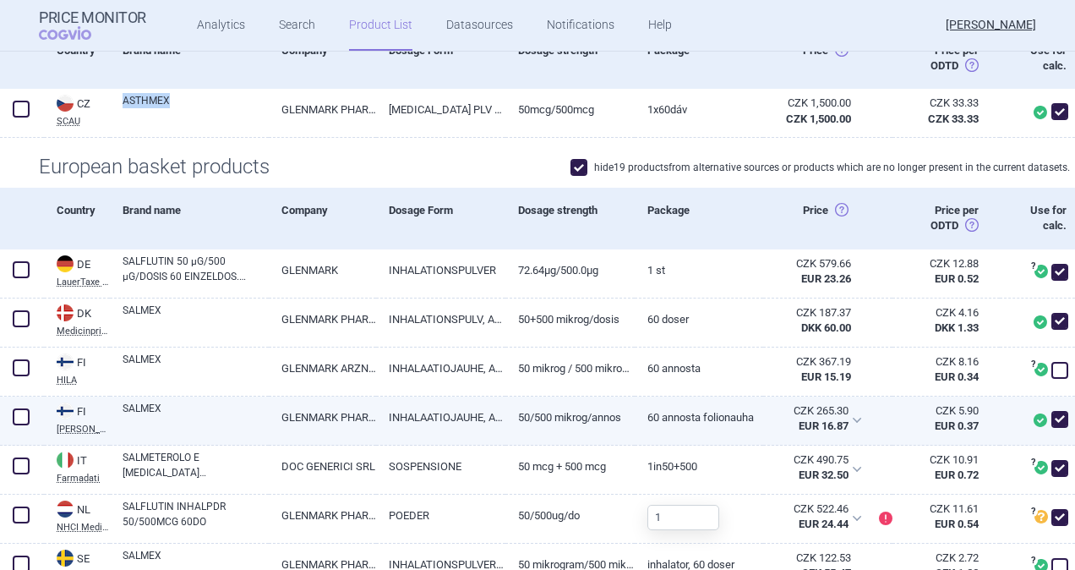
click at [134, 406] on link "SALMEX" at bounding box center [196, 416] width 146 height 30
select select "EUR"
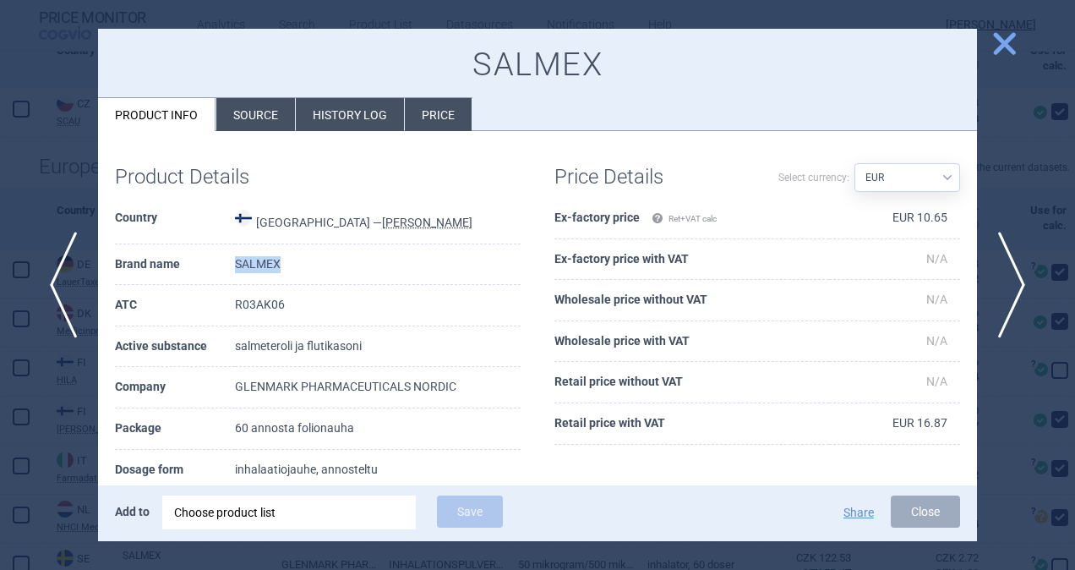
drag, startPoint x: 296, startPoint y: 259, endPoint x: 227, endPoint y: 267, distance: 69.8
click at [223, 264] on tr "Brand name SALMEX" at bounding box center [318, 264] width 406 height 41
copy tr "SALMEX"
click at [995, 56] on button "close" at bounding box center [998, 45] width 42 height 32
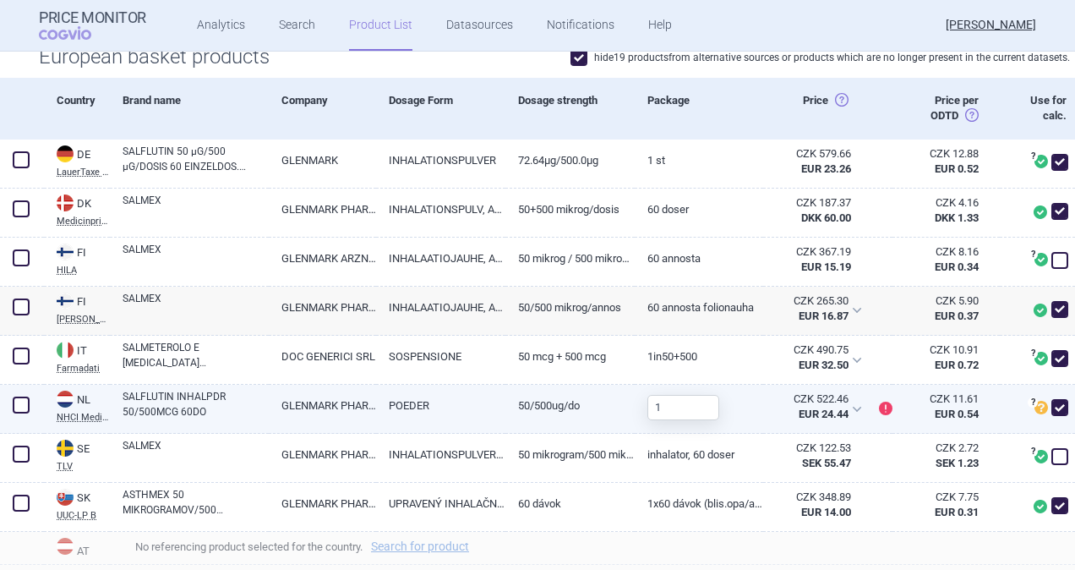
scroll to position [423, 0]
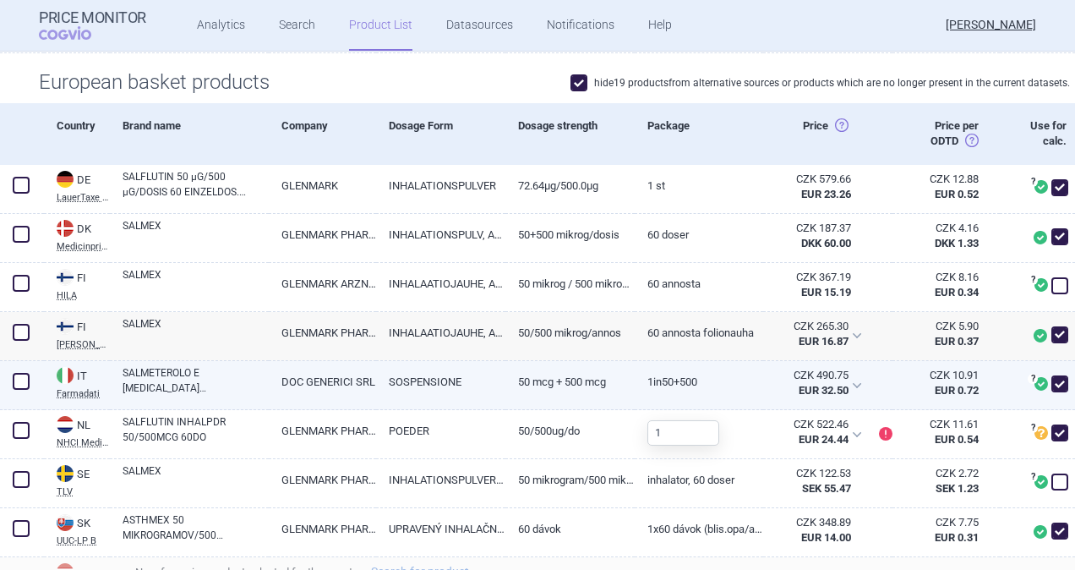
click at [181, 372] on link "SALMETEROLO E FLUTICASONE DOCGEN*POLV INAL 1 INALATORE 60 DOSI 50 MCG + 500 MCG" at bounding box center [196, 380] width 146 height 30
select select "EUR"
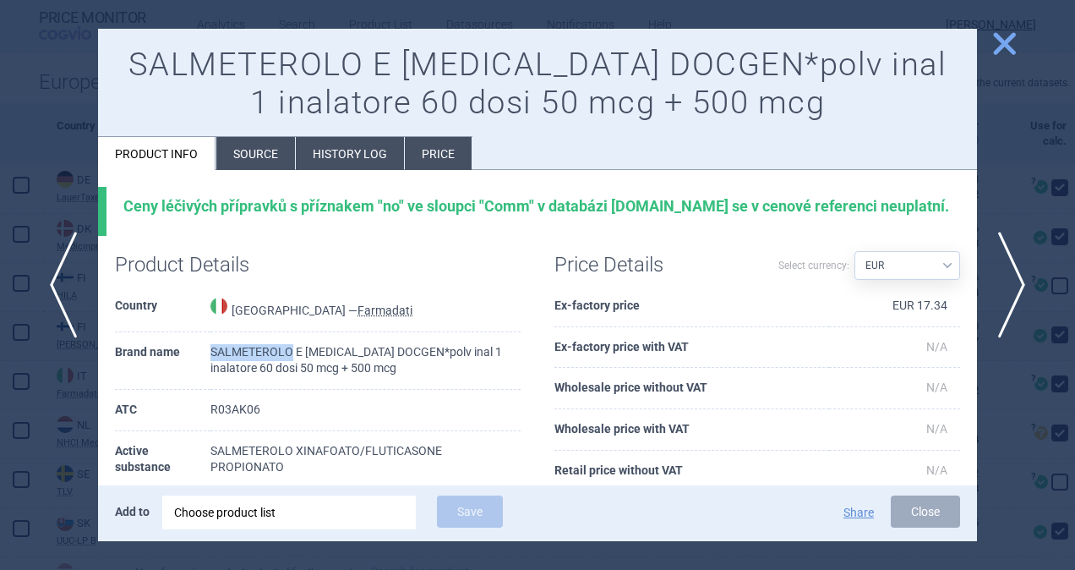
drag, startPoint x: 210, startPoint y: 369, endPoint x: 291, endPoint y: 370, distance: 81.2
click at [291, 370] on td "SALMETEROLO E FLUTICASONE DOCGEN*polv inal 1 inalatore 60 dosi 50 mcg + 500 mcg" at bounding box center [365, 360] width 310 height 57
copy td "SALMETEROLO"
click at [1008, 41] on span "close" at bounding box center [1005, 44] width 30 height 30
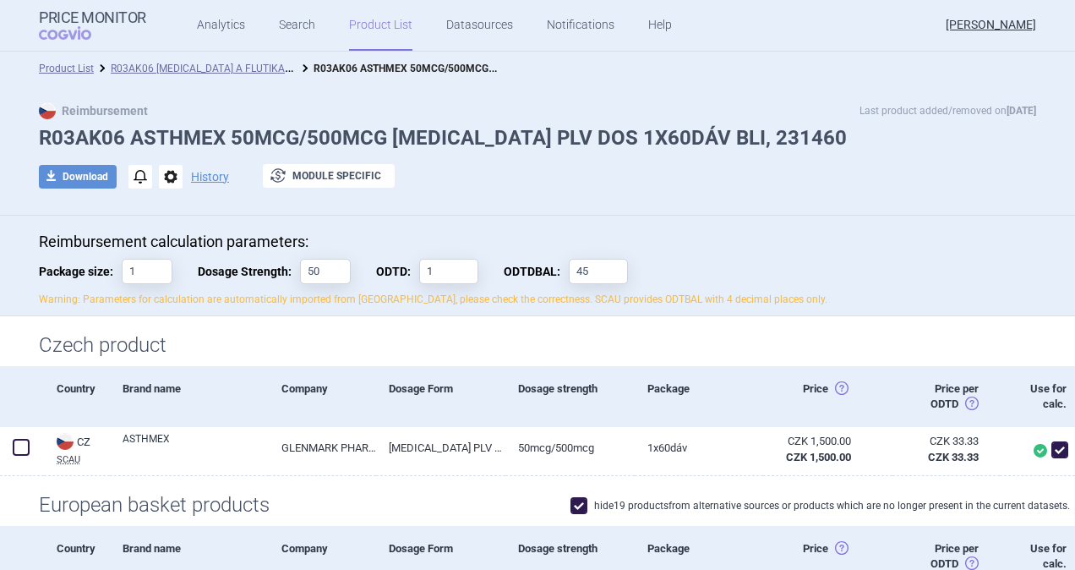
click at [192, 73] on link "R03AK06 [MEDICAL_DATA] A FLUTIKASON" at bounding box center [208, 67] width 194 height 16
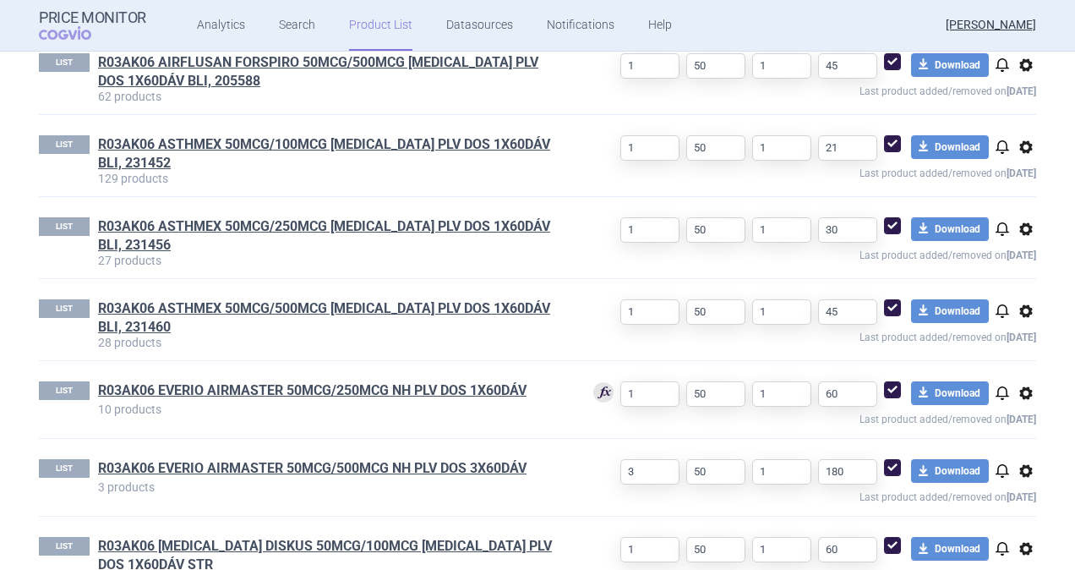
scroll to position [761, 0]
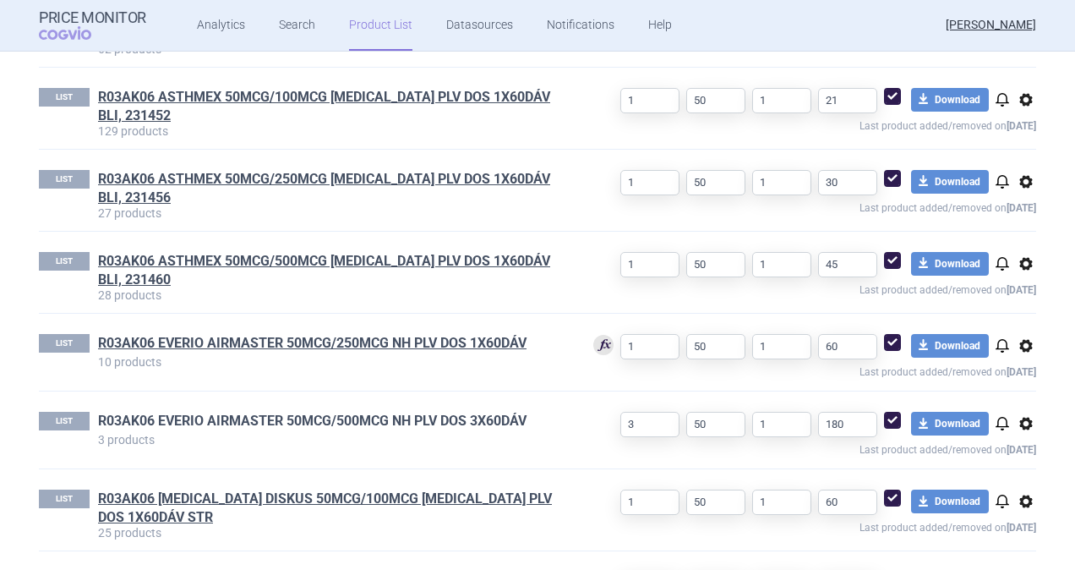
click at [197, 412] on link "R03AK06 EVERIO AIRMASTER 50MCG/500MCG NH PLV DOS 3X60DÁV" at bounding box center [312, 421] width 429 height 19
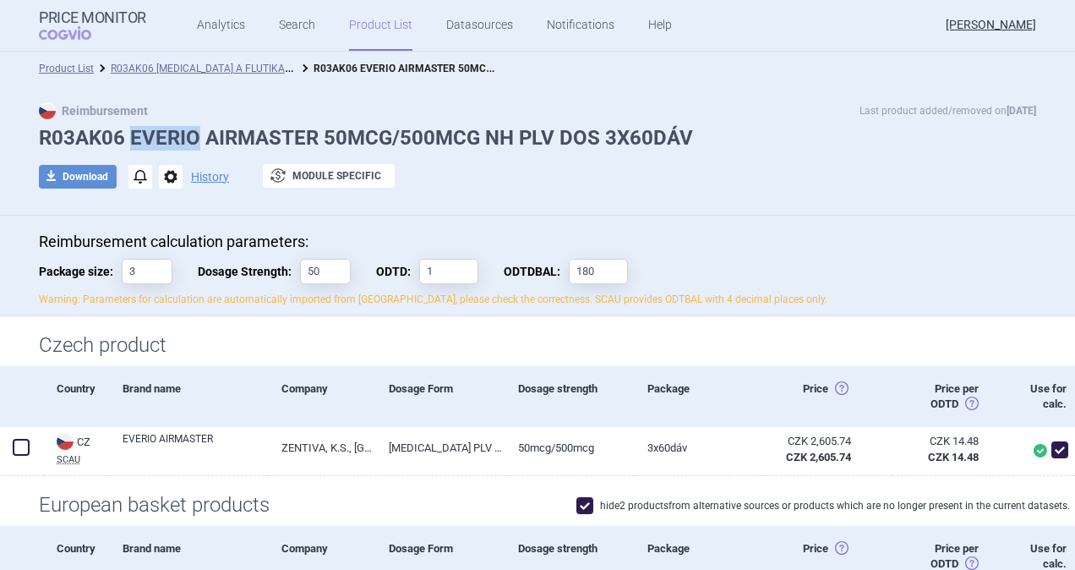
drag, startPoint x: 193, startPoint y: 136, endPoint x: 126, endPoint y: 135, distance: 66.8
click at [126, 135] on h1 "R03AK06 EVERIO AIRMASTER 50MCG/500MCG NH PLV DOS 3X60DÁV" at bounding box center [537, 138] width 997 height 25
copy h1 "EVERIO"
click at [240, 68] on link "R03AK06 [MEDICAL_DATA] A FLUTIKASON" at bounding box center [208, 67] width 194 height 16
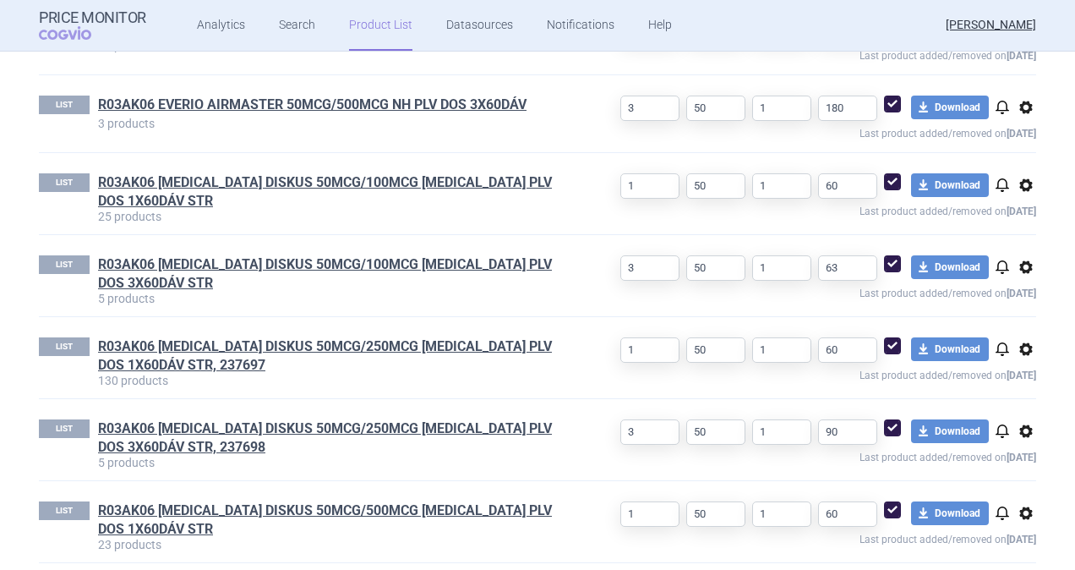
scroll to position [1139, 0]
